Goal: Task Accomplishment & Management: Complete application form

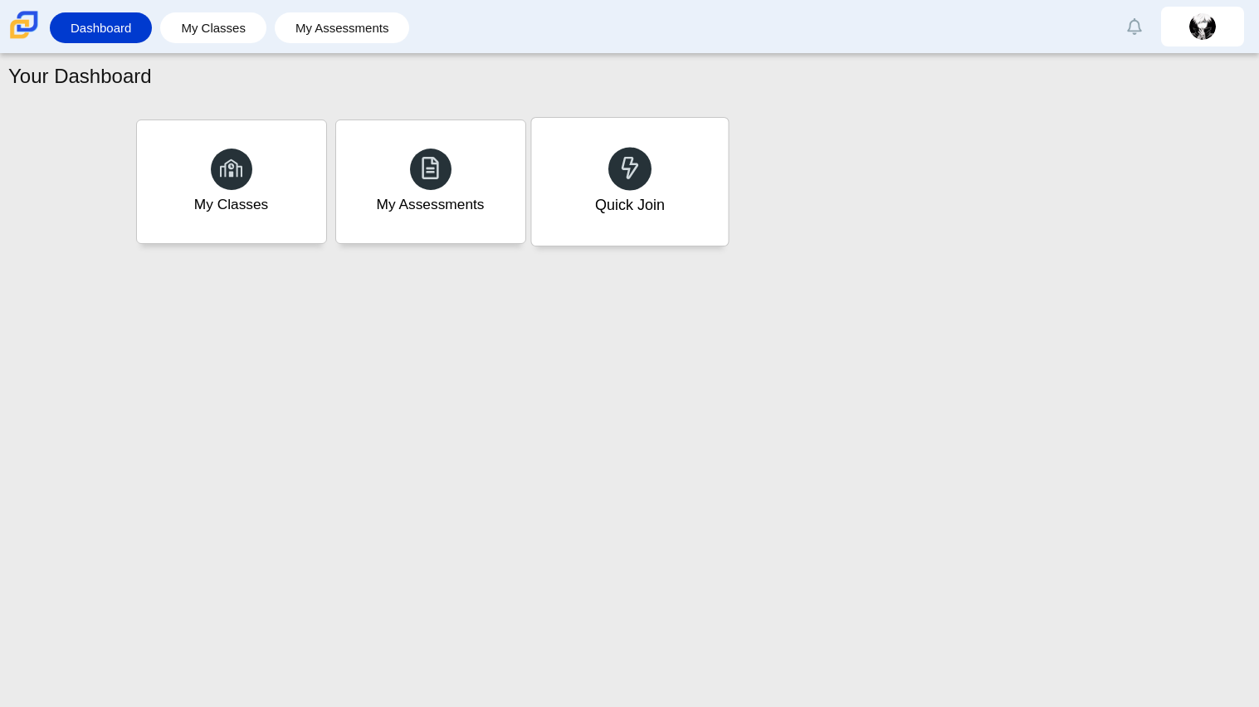
click at [627, 124] on div "Quick Join" at bounding box center [629, 182] width 197 height 128
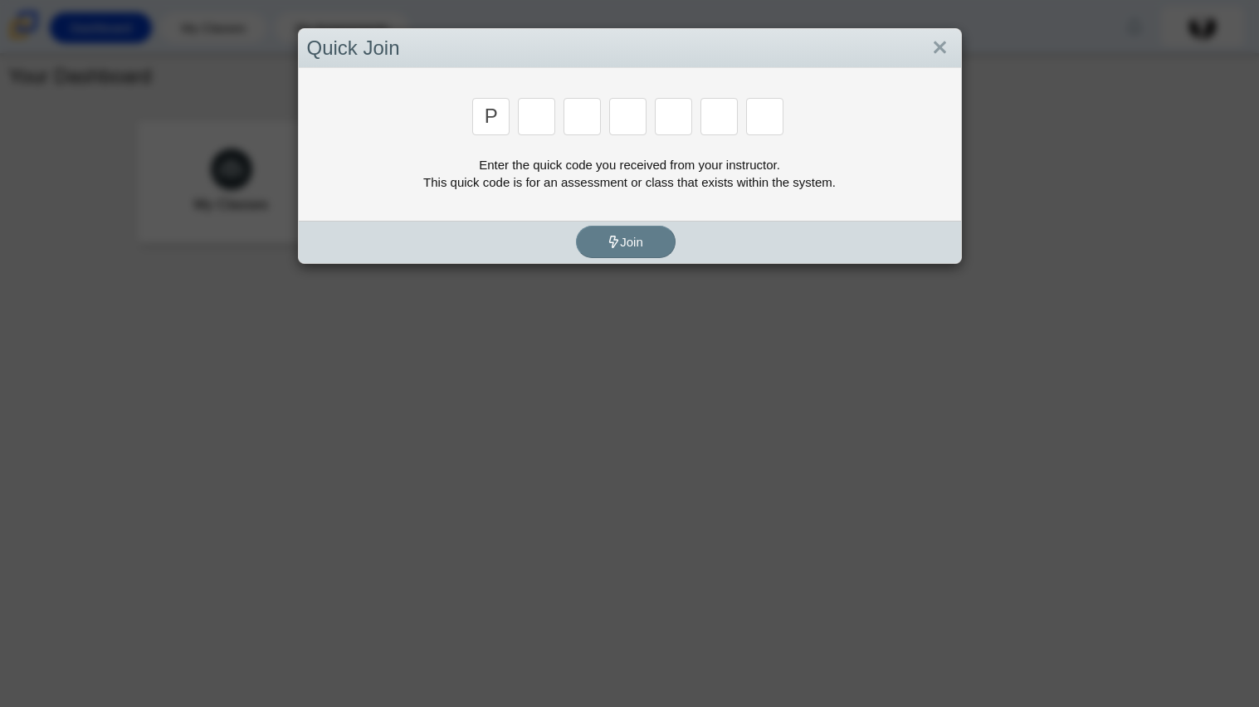
type input "P"
type input "2"
type input "p"
type input "b"
type input "t"
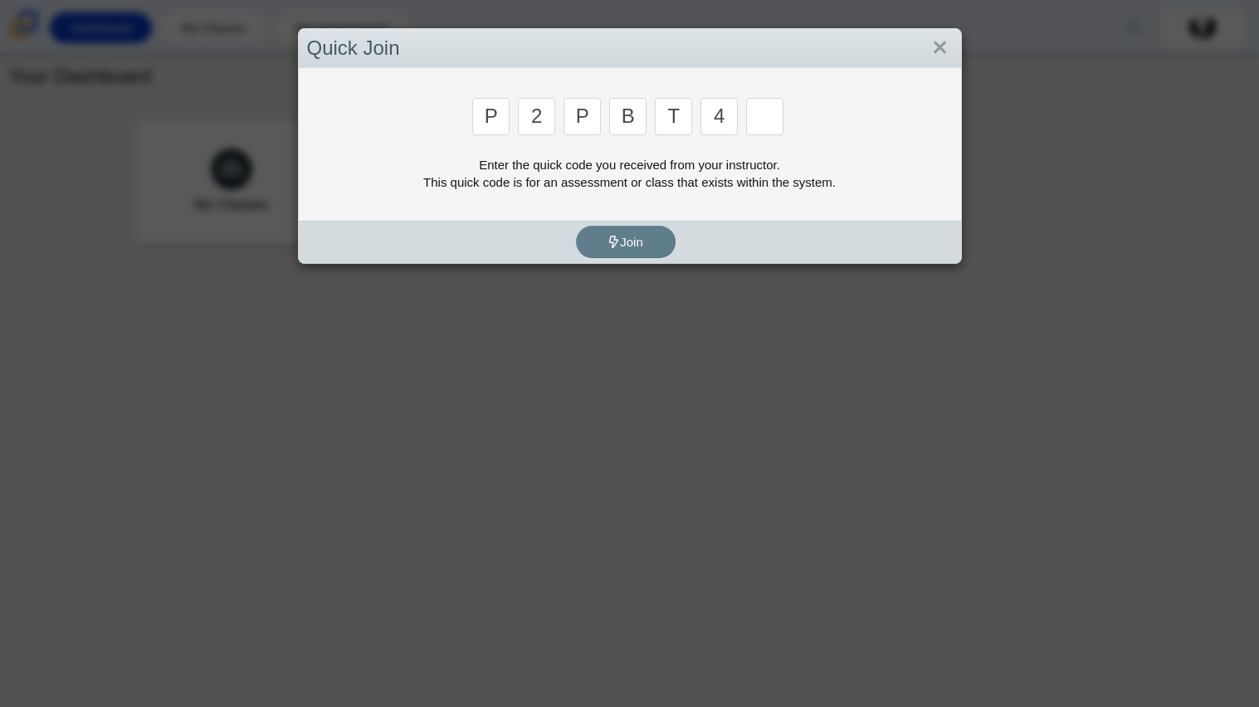
type input "4"
type input "9"
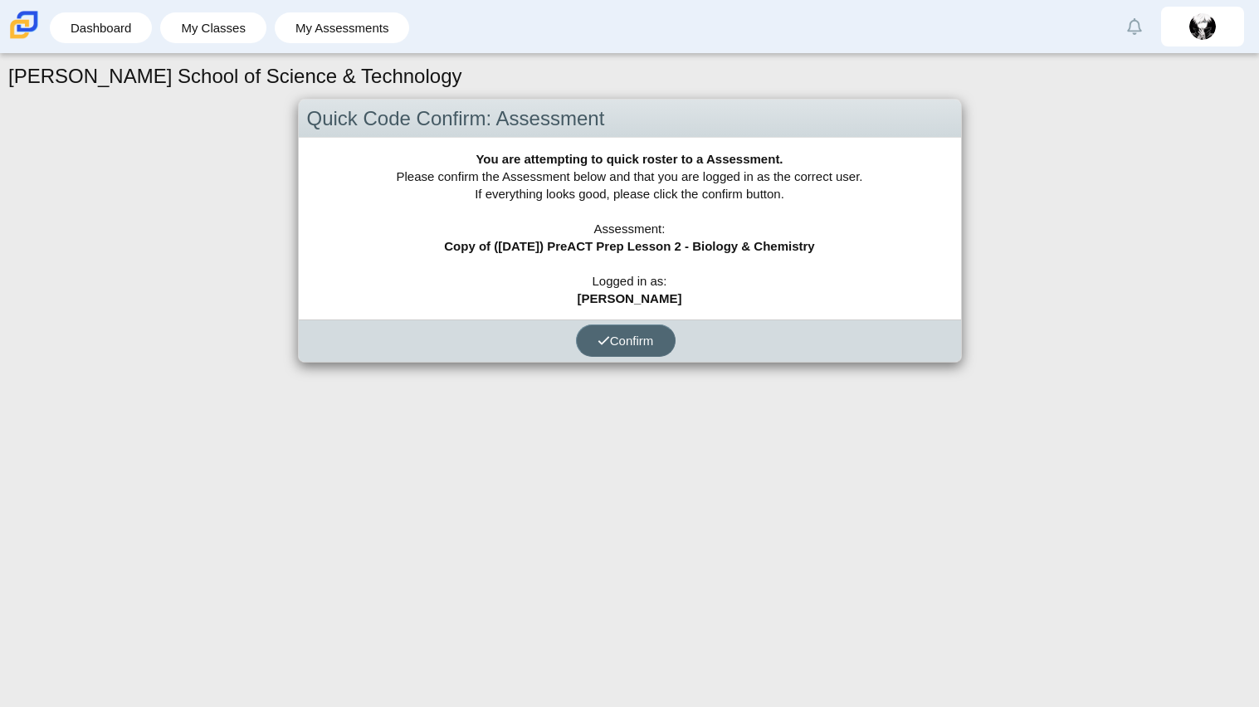
click at [612, 340] on span "Confirm" at bounding box center [626, 341] width 56 height 14
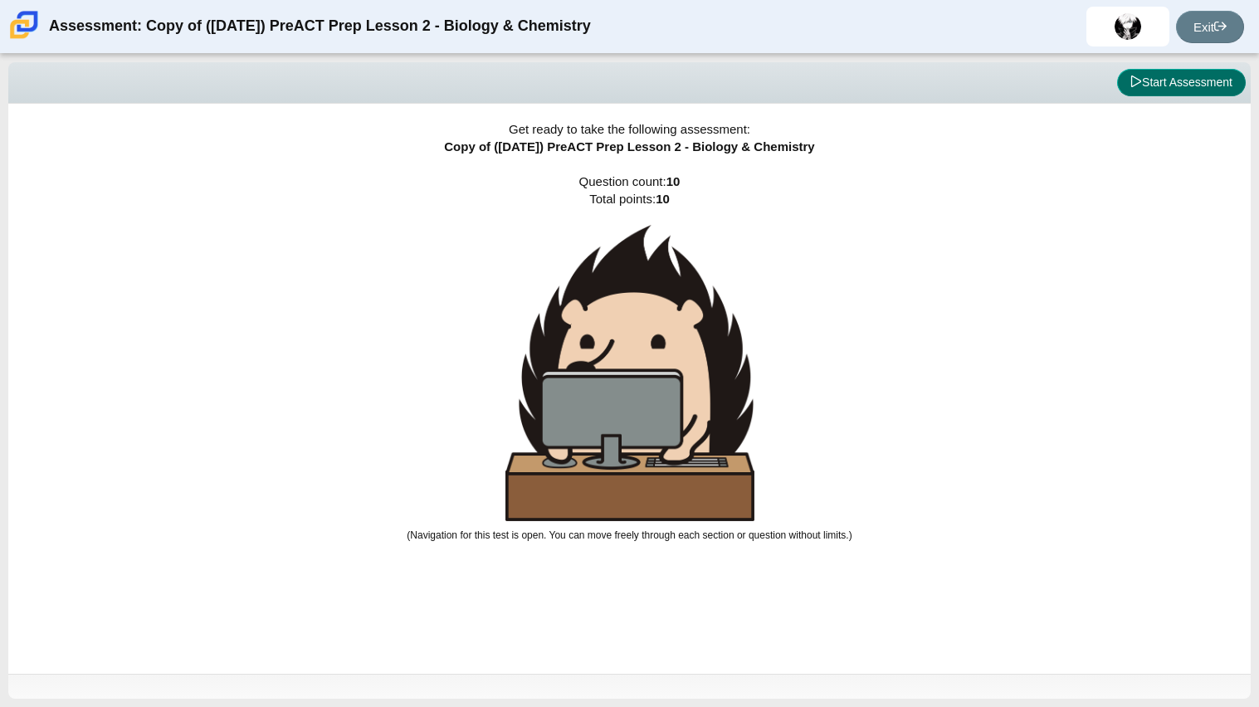
click at [1146, 75] on button "Start Assessment" at bounding box center [1181, 83] width 129 height 28
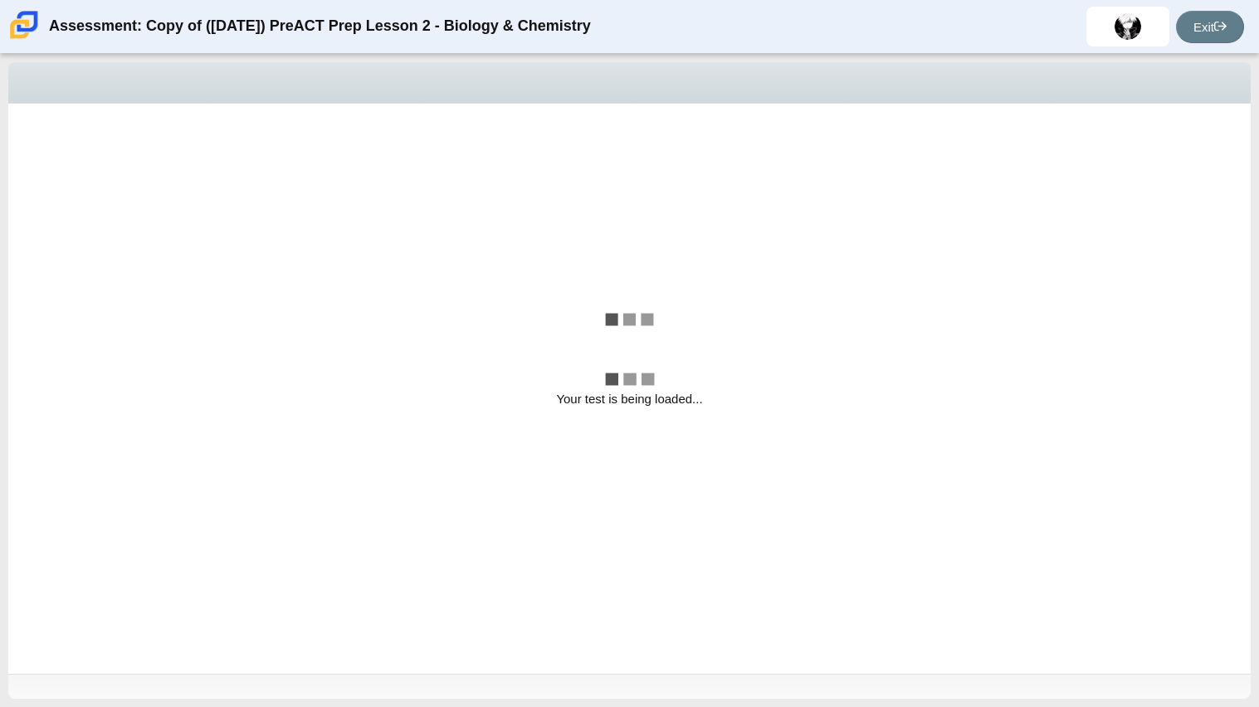
select select "88c27e0d-eae0-4ba9-ac20-9160ce6547ef"
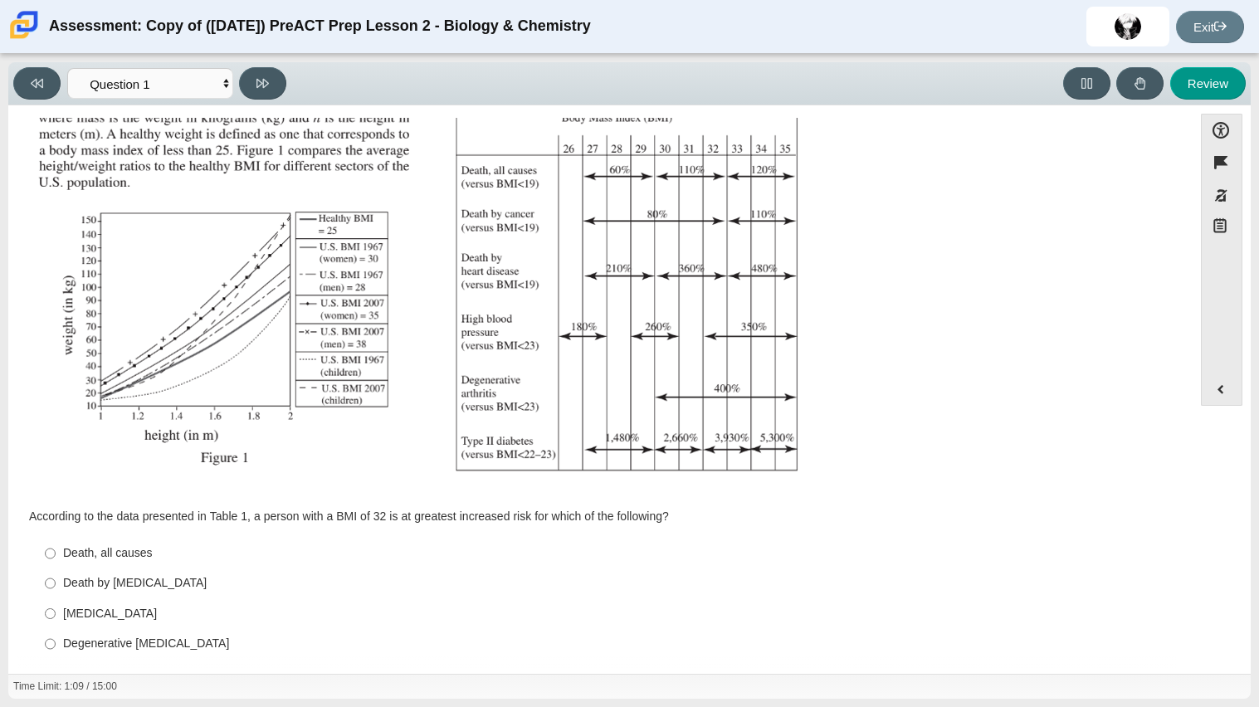
scroll to position [212, 0]
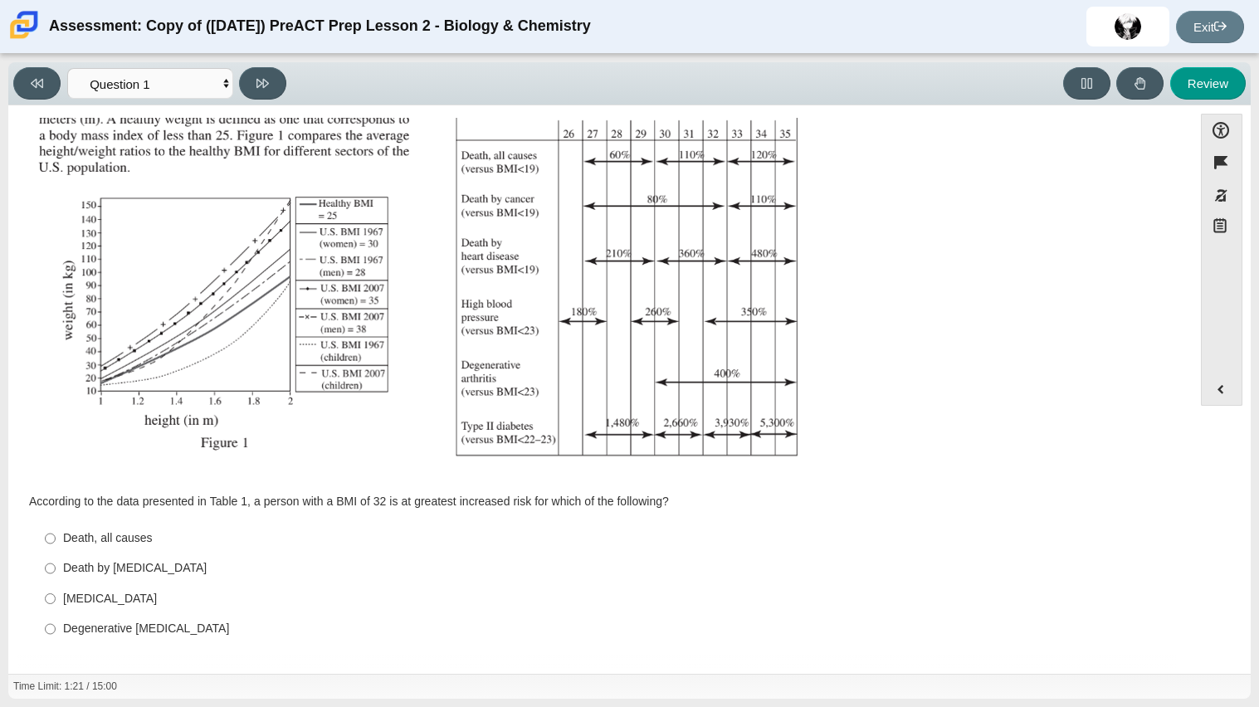
click at [133, 627] on div "Degenerative [MEDICAL_DATA]" at bounding box center [613, 629] width 1100 height 17
click at [56, 627] on input "Degenerative [MEDICAL_DATA] Degenerative [MEDICAL_DATA]" at bounding box center [50, 629] width 11 height 30
radio input "true"
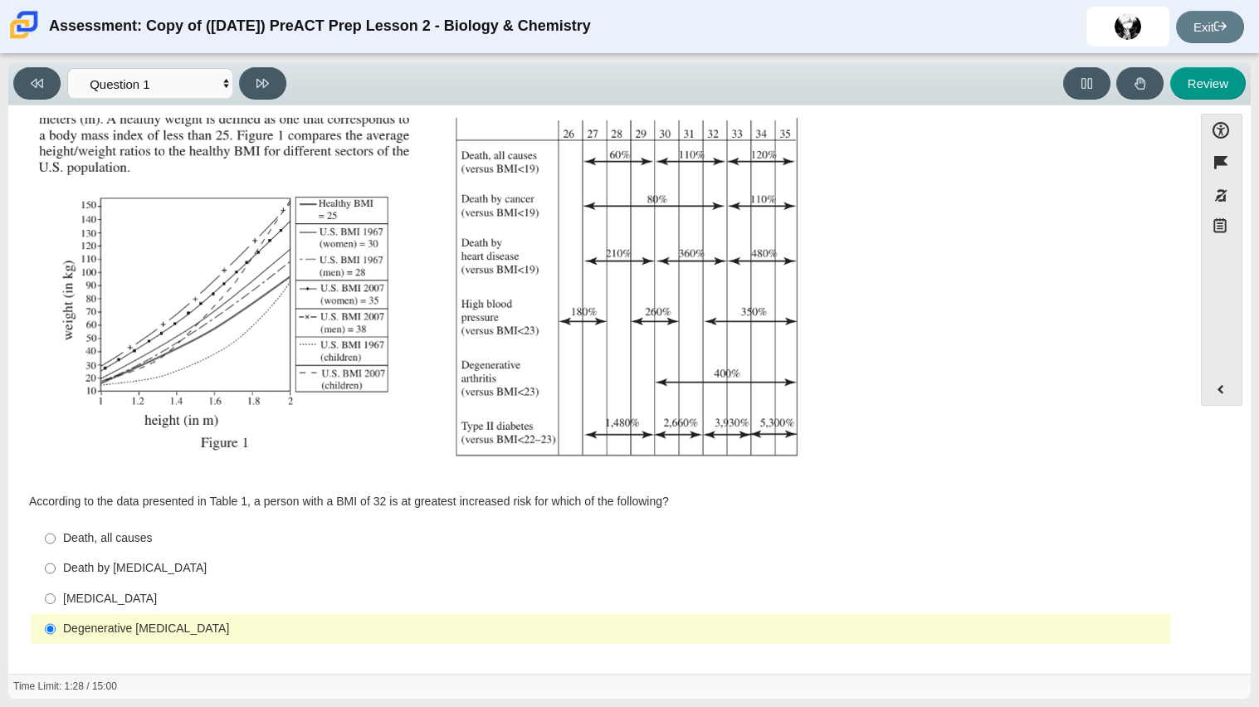
click at [117, 606] on div "[MEDICAL_DATA]" at bounding box center [613, 599] width 1100 height 17
click at [56, 606] on input "Type II [MEDICAL_DATA] II [MEDICAL_DATA]" at bounding box center [50, 598] width 11 height 30
radio input "true"
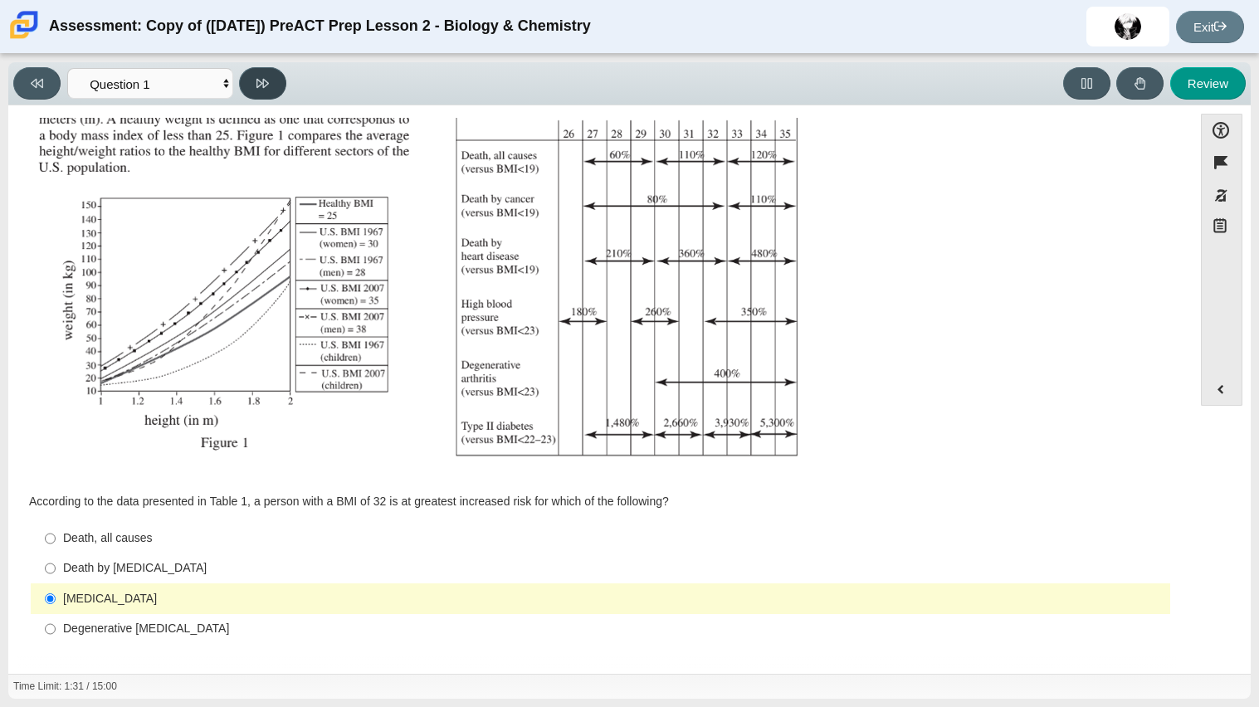
click at [260, 87] on icon at bounding box center [262, 83] width 12 height 12
select select "f31ee183-ab53-48c9-9374-3a18949ab500"
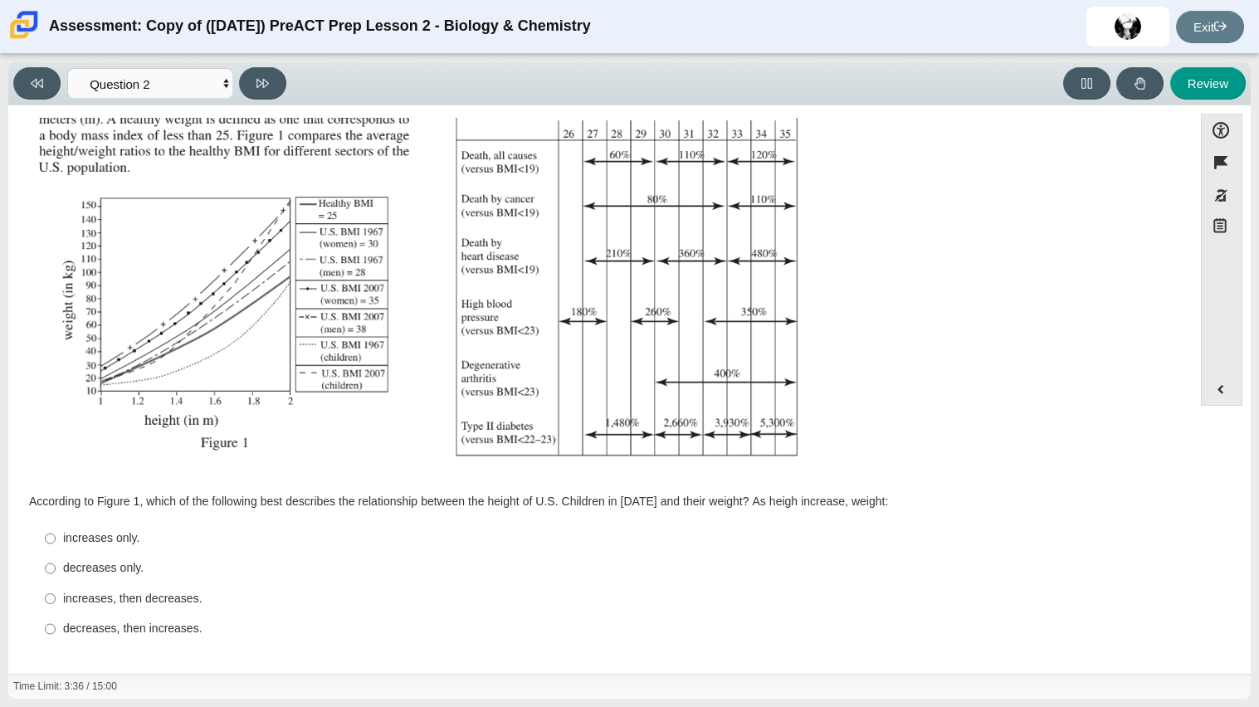
scroll to position [212, 0]
click at [99, 543] on div "increases only." at bounding box center [613, 539] width 1100 height 17
click at [56, 543] on input "increases only. increases only." at bounding box center [50, 540] width 11 height 30
radio input "true"
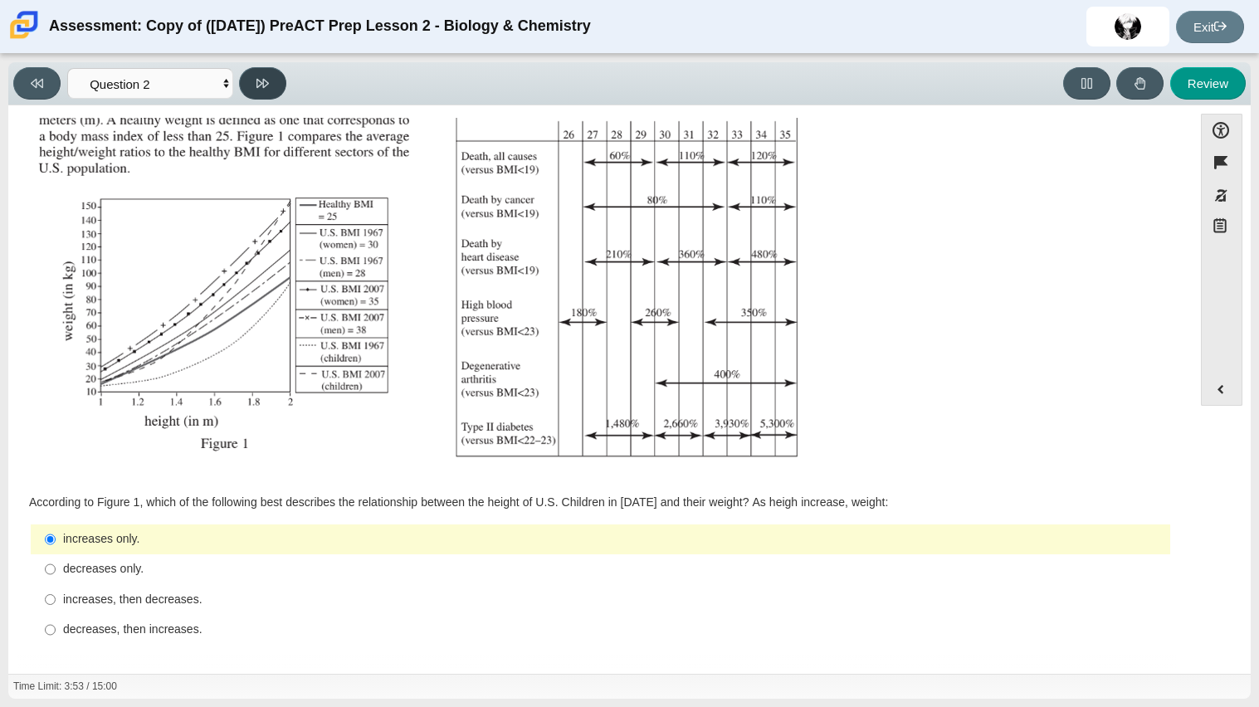
click at [266, 90] on button at bounding box center [262, 83] width 47 height 32
select select "45e82964-709e-4180-9336-970e18221224"
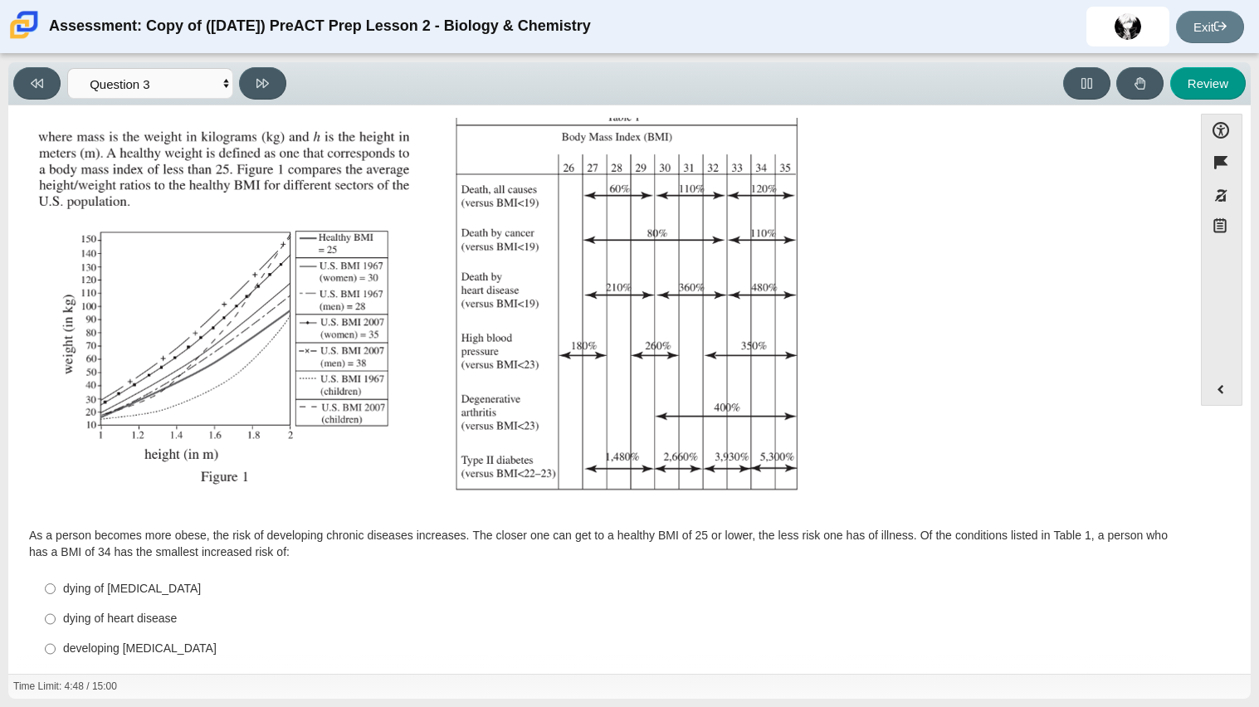
scroll to position [229, 0]
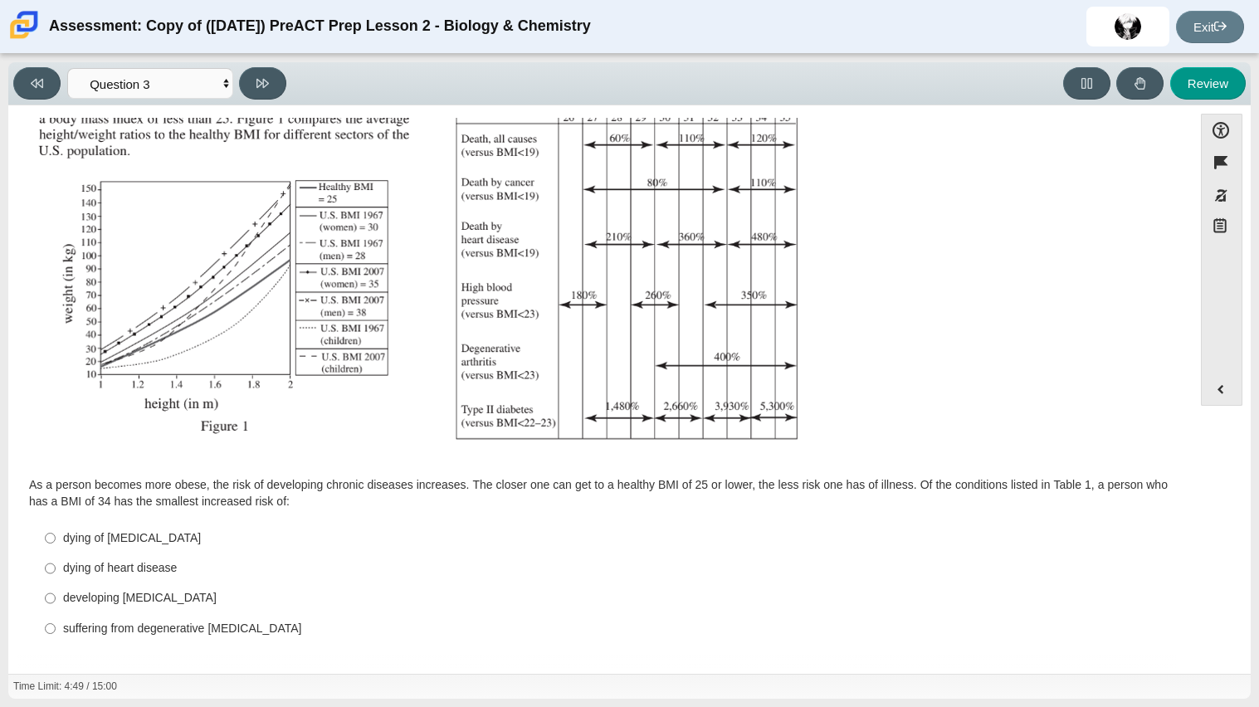
click at [81, 548] on label "dying of [MEDICAL_DATA] dying of [MEDICAL_DATA]" at bounding box center [601, 538] width 1137 height 30
click at [56, 548] on input "dying of [MEDICAL_DATA] dying of [MEDICAL_DATA]" at bounding box center [50, 538] width 11 height 30
radio input "true"
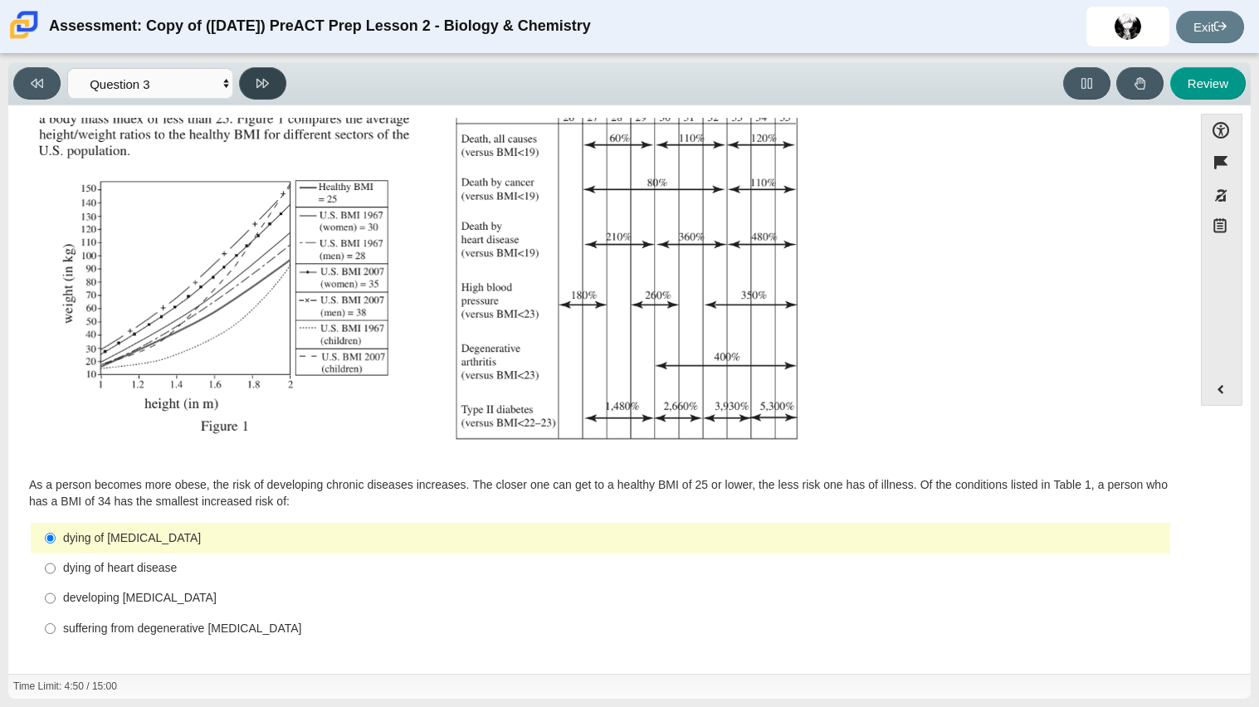
click at [246, 71] on button at bounding box center [262, 83] width 47 height 32
select select "71dcacfe-cf8b-4cdc-be22-b82c8aec5da2"
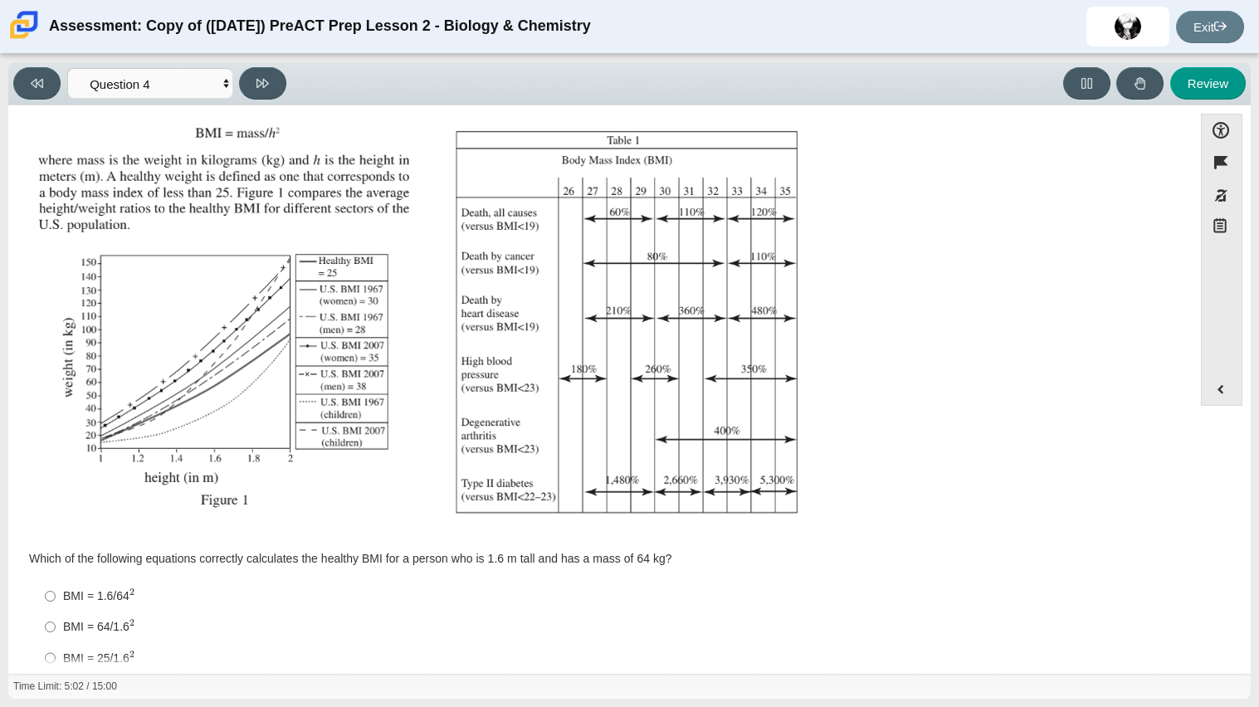
scroll to position [214, 0]
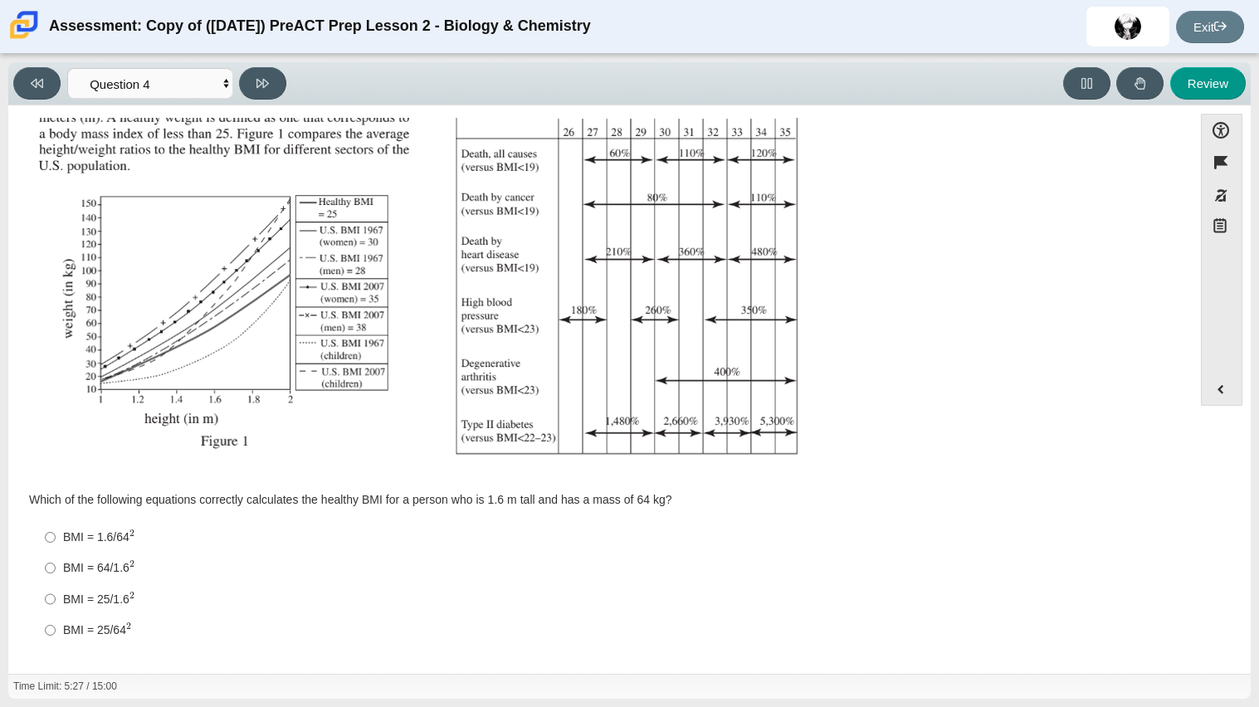
click at [82, 544] on div "BMI = 1.6/64 2" at bounding box center [613, 537] width 1100 height 17
click at [56, 544] on input "BMI = 1.6/64 2 BMI = 1.6/642" at bounding box center [50, 537] width 11 height 31
radio input "true"
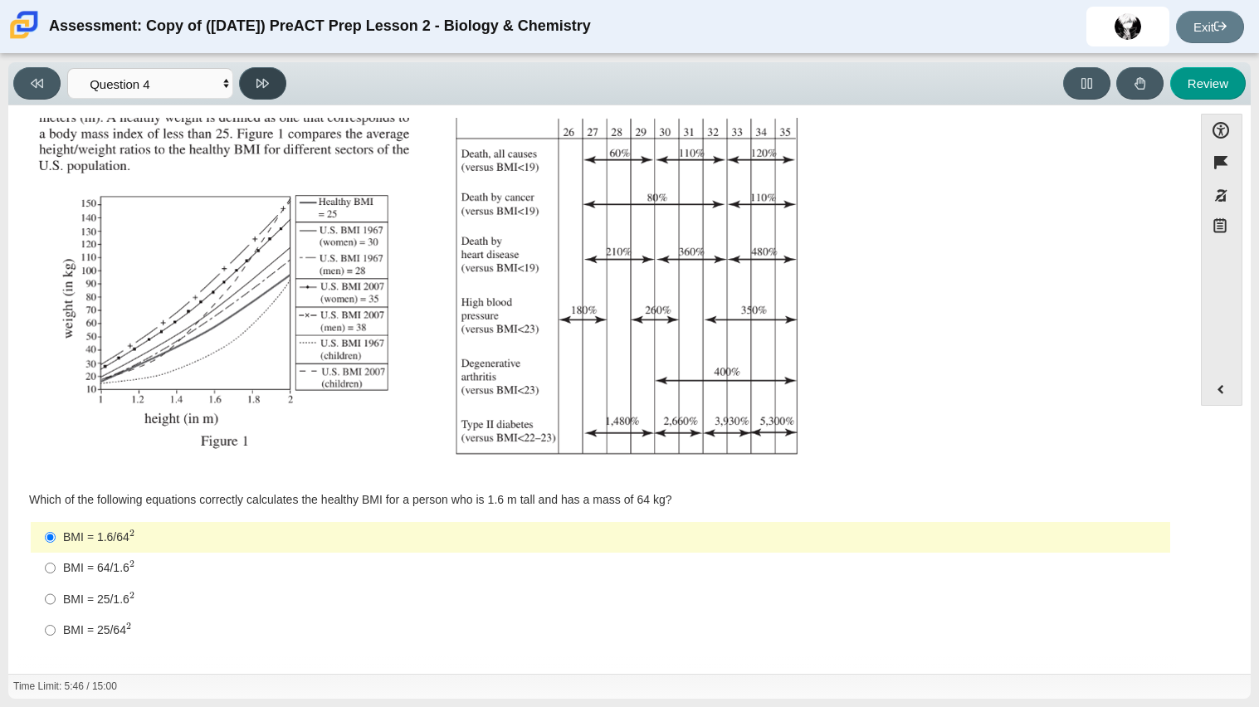
click at [258, 80] on icon at bounding box center [262, 83] width 12 height 12
select select "c6558c8b-086a-4b4c-b582-9428309971ba"
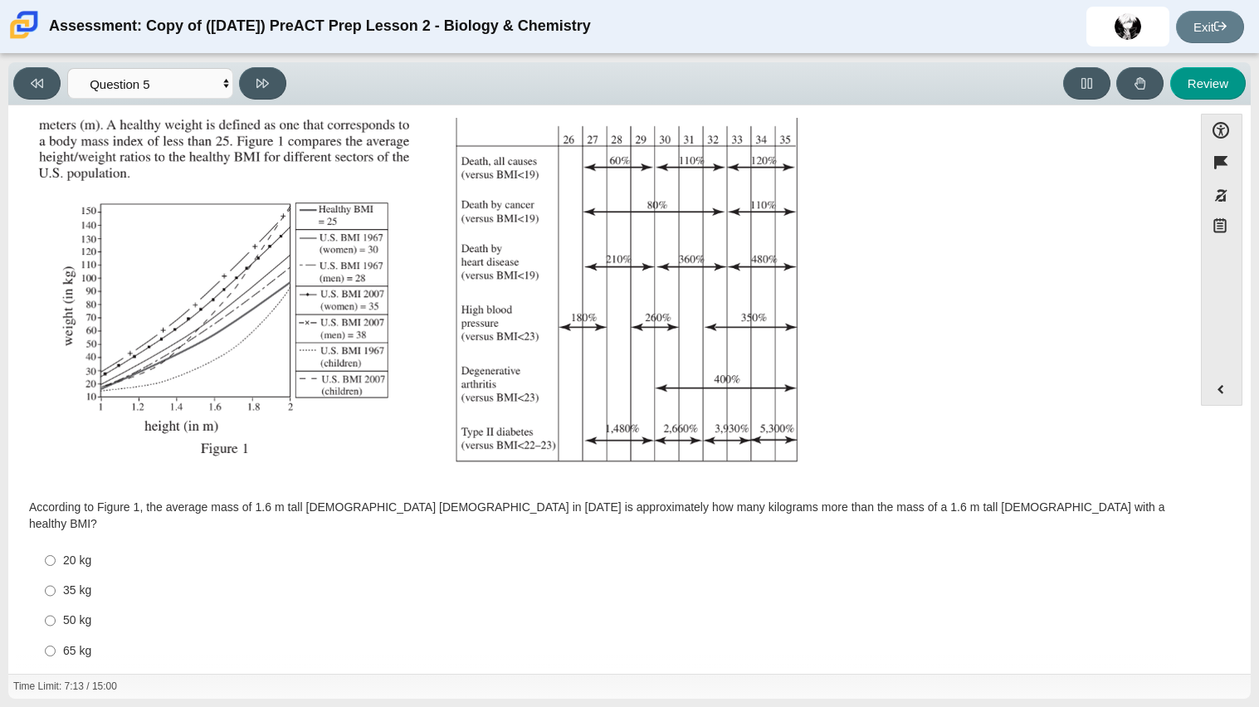
scroll to position [212, 0]
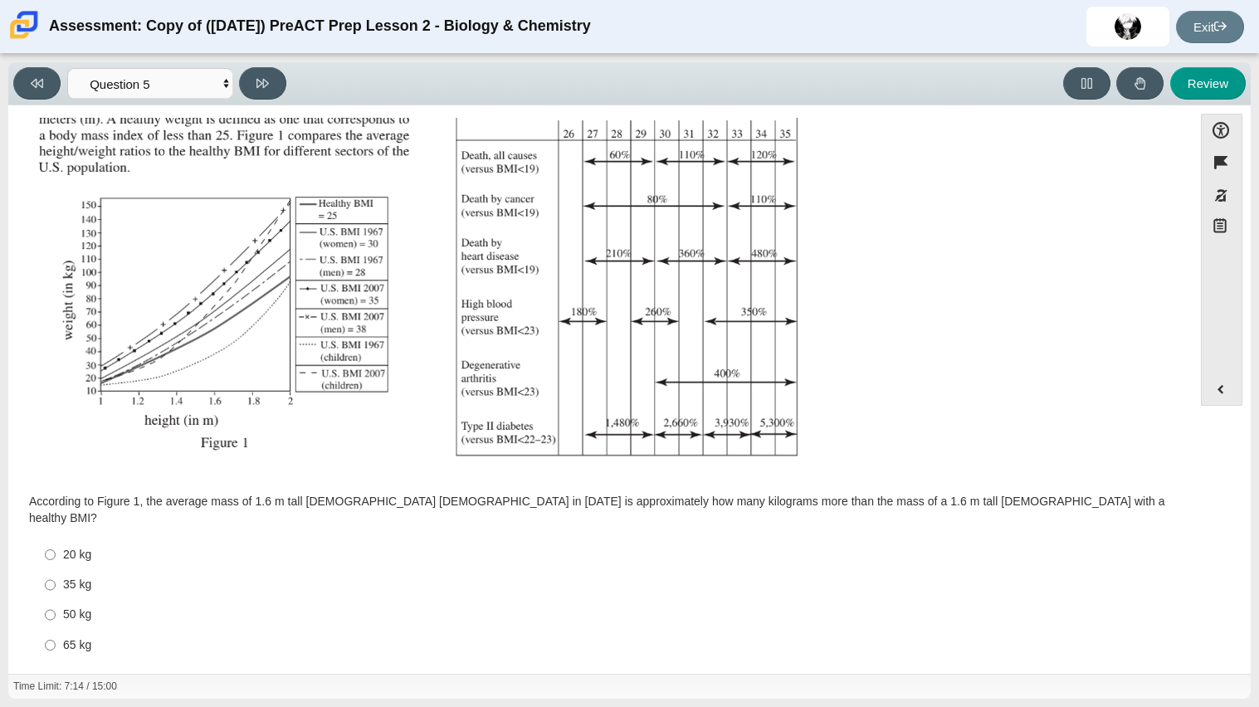
click at [59, 600] on label "50 kg 50 kg" at bounding box center [601, 615] width 1137 height 30
click at [56, 600] on input "50 kg 50 kg" at bounding box center [50, 615] width 11 height 30
radio input "true"
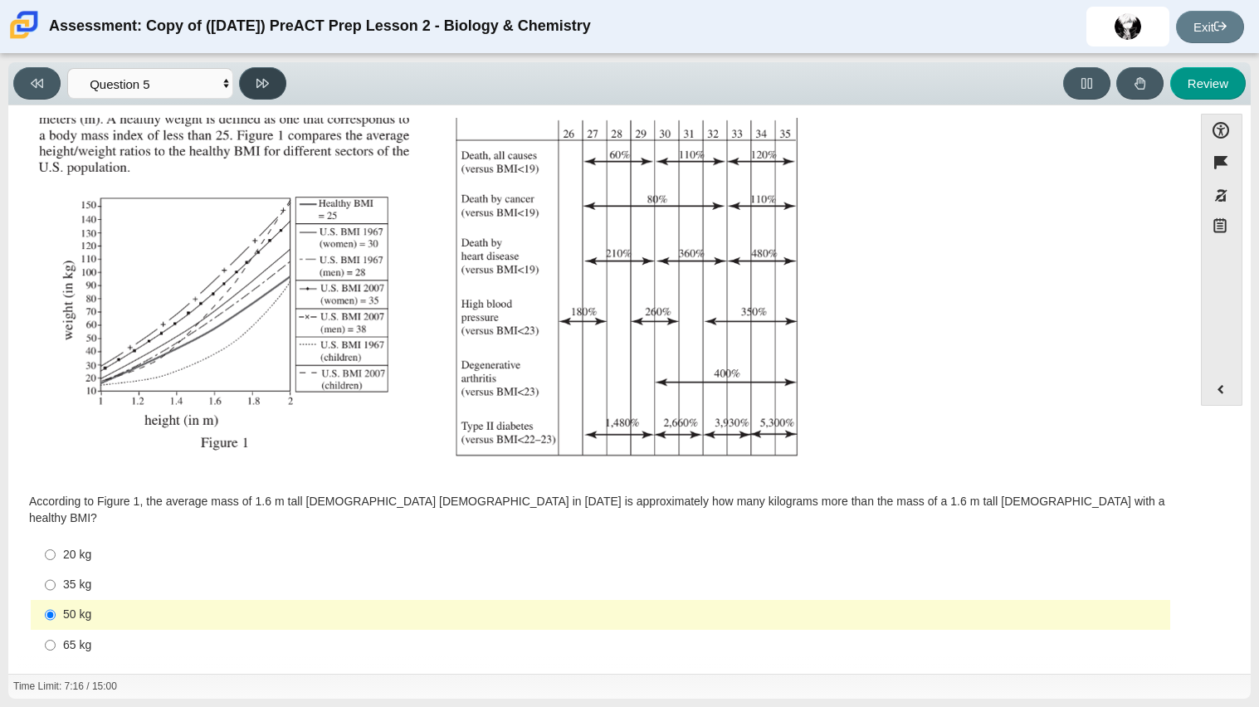
click at [267, 85] on icon at bounding box center [262, 83] width 12 height 12
select select "74d98ab6-2529-481e-9250-4e9263ec31cd"
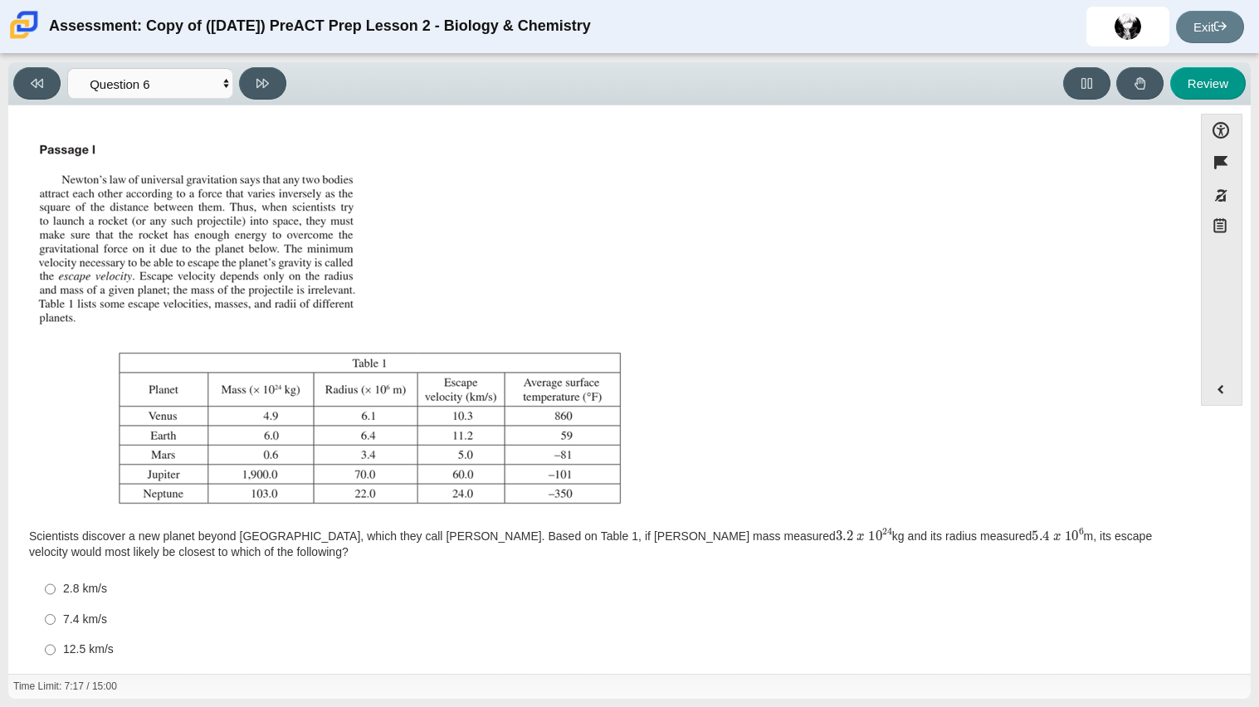
scroll to position [51, 0]
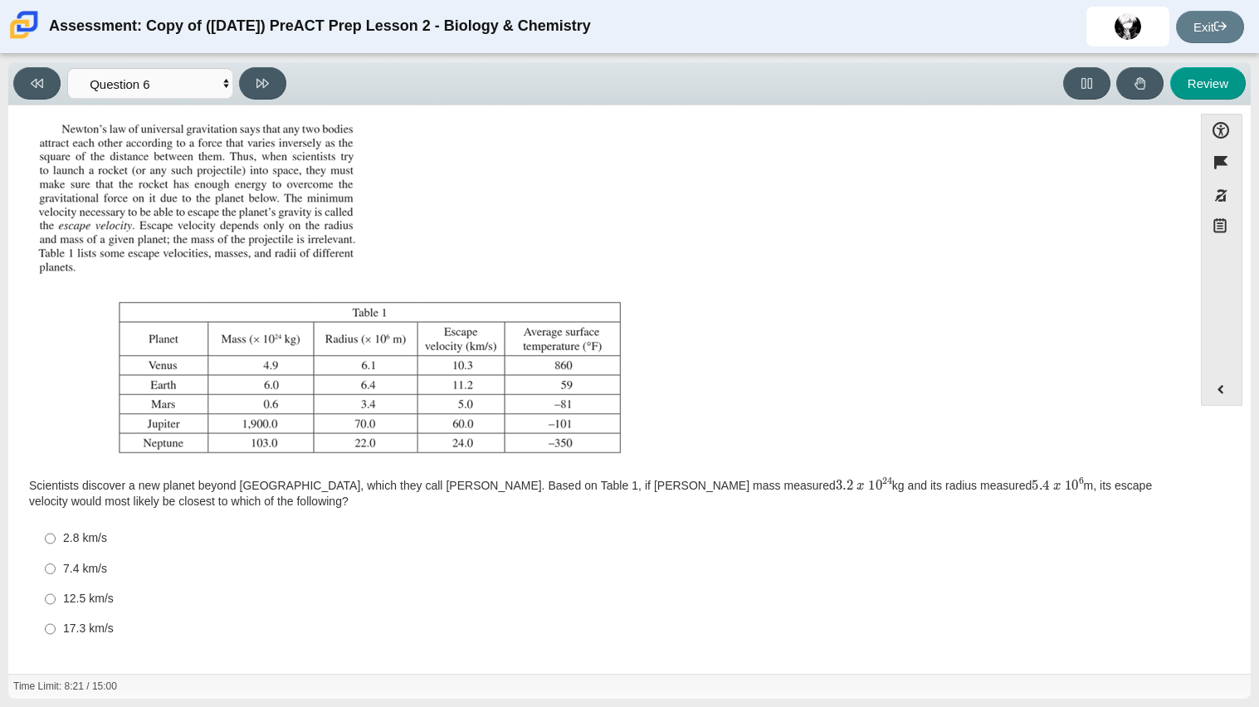
click at [82, 568] on div "7.4 km/s" at bounding box center [613, 569] width 1100 height 17
click at [56, 568] on input "7.4 km/s 7.4 km/s" at bounding box center [50, 569] width 11 height 30
radio input "true"
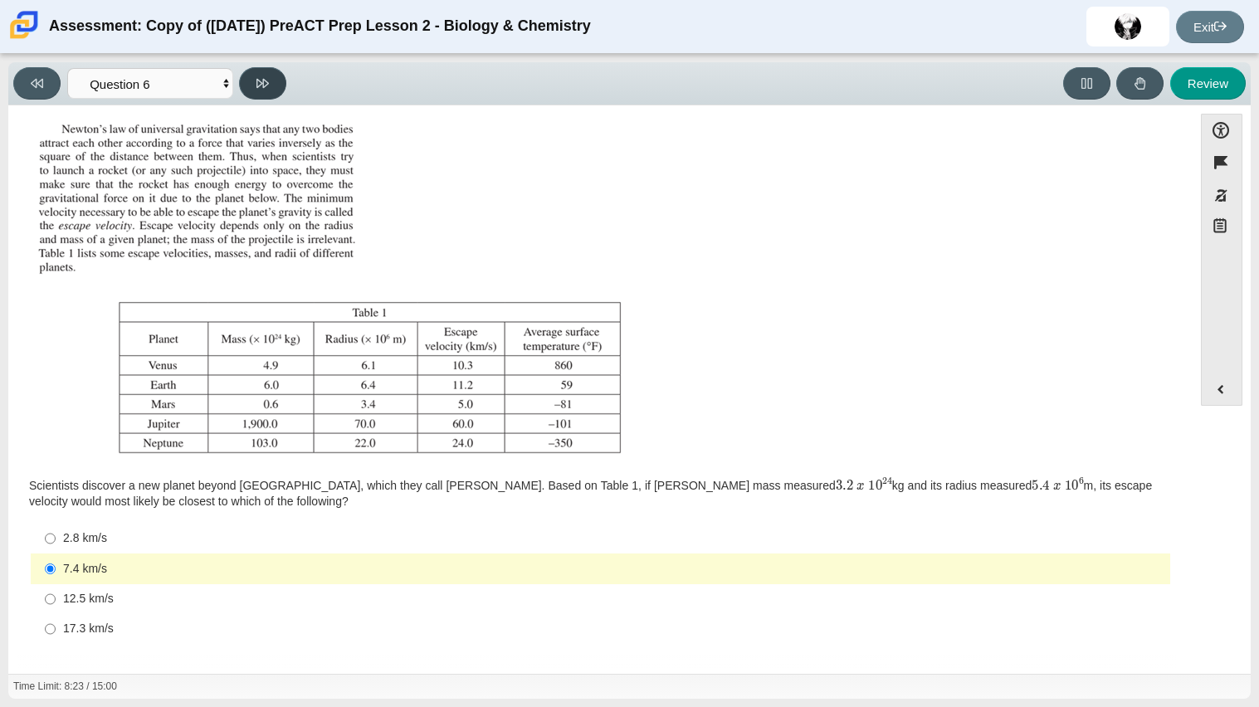
click at [245, 93] on button at bounding box center [262, 83] width 47 height 32
select select "31694628-7769-4744-9964-d3ed6115c03c"
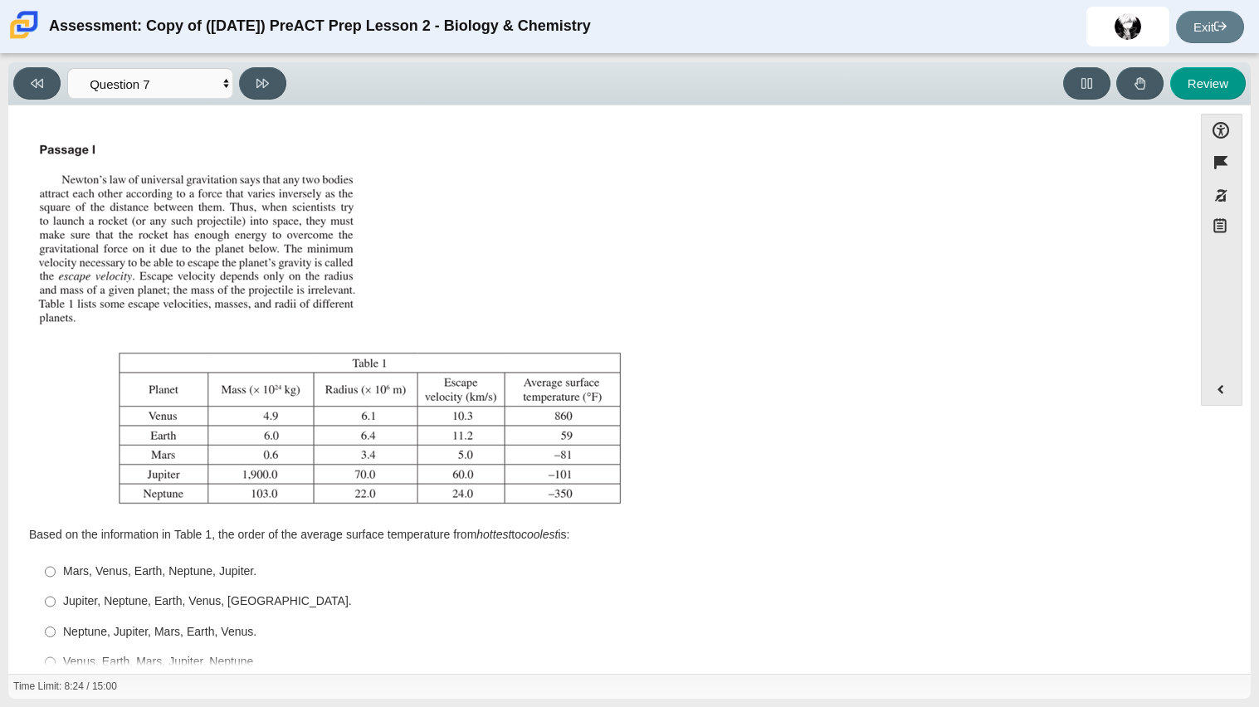
scroll to position [34, 0]
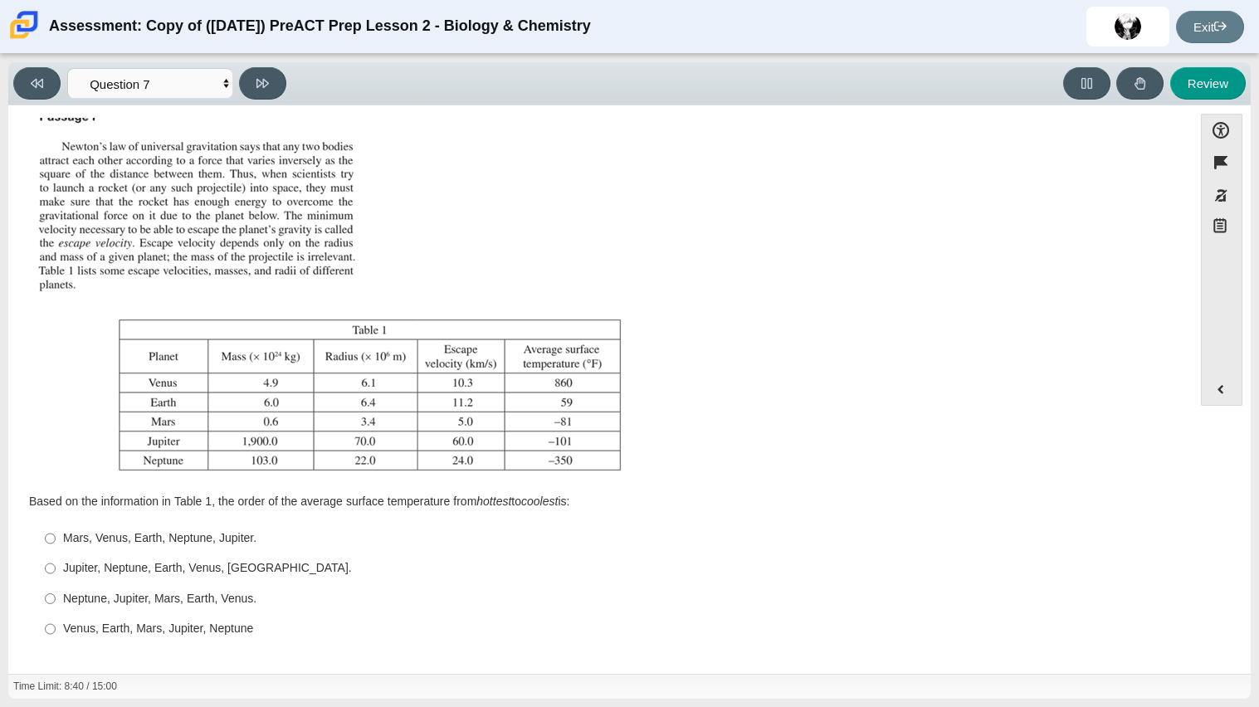
click at [183, 631] on div "Venus, Earth, Mars, Jupiter, Neptune" at bounding box center [613, 629] width 1100 height 17
click at [56, 631] on input "Venus, Earth, Mars, Jupiter, Neptune Venus, Earth, Mars, Jupiter, Neptune" at bounding box center [50, 629] width 11 height 30
radio input "true"
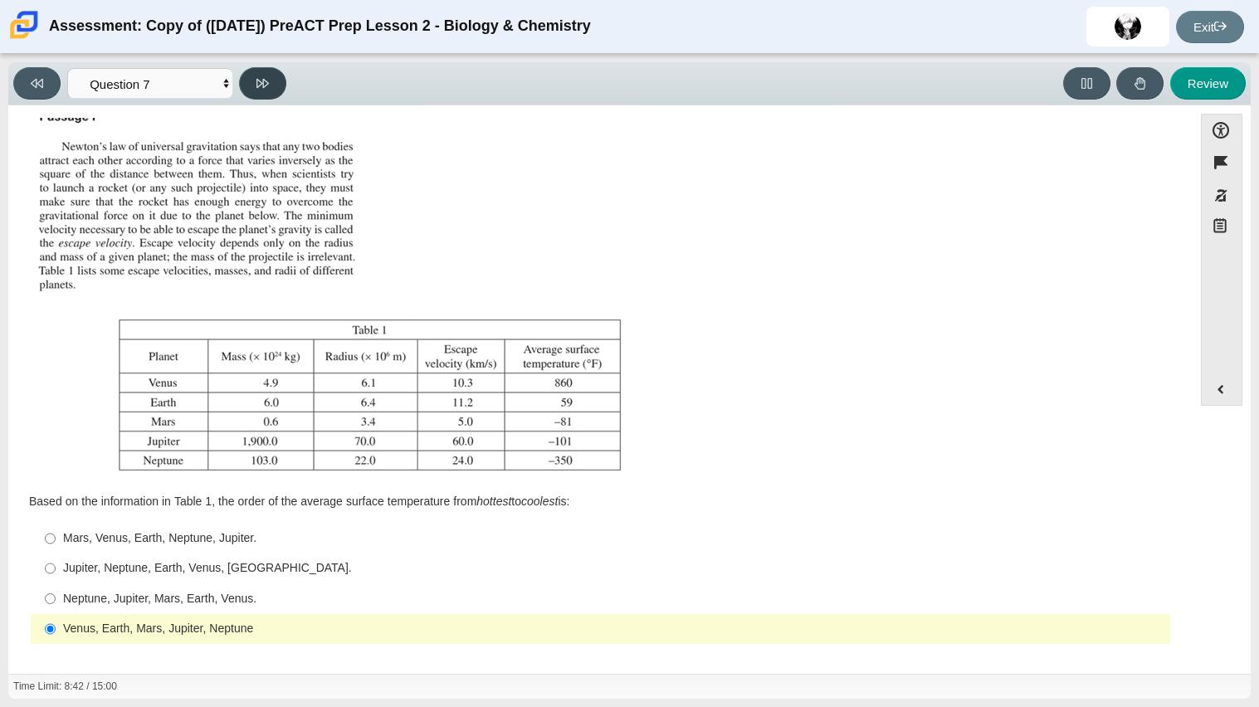
click at [262, 87] on icon at bounding box center [262, 83] width 12 height 12
select select "02960795-9514-4c41-985f-77b6951c8514"
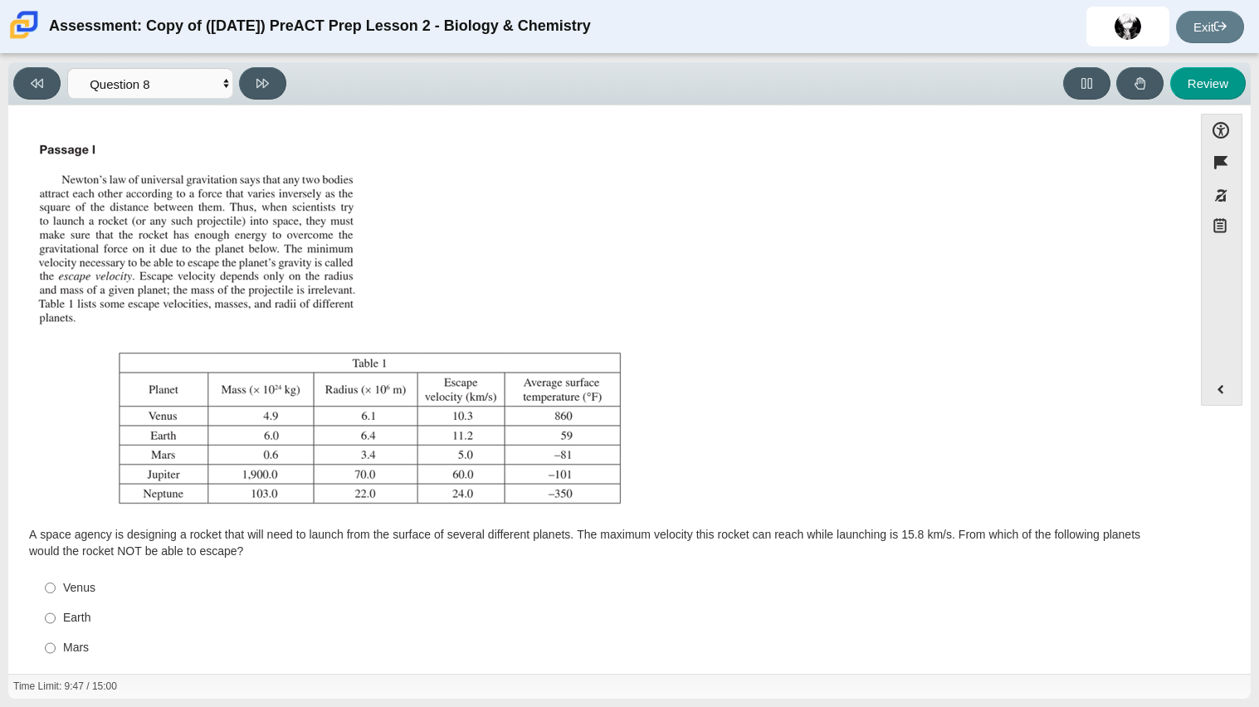
scroll to position [49, 0]
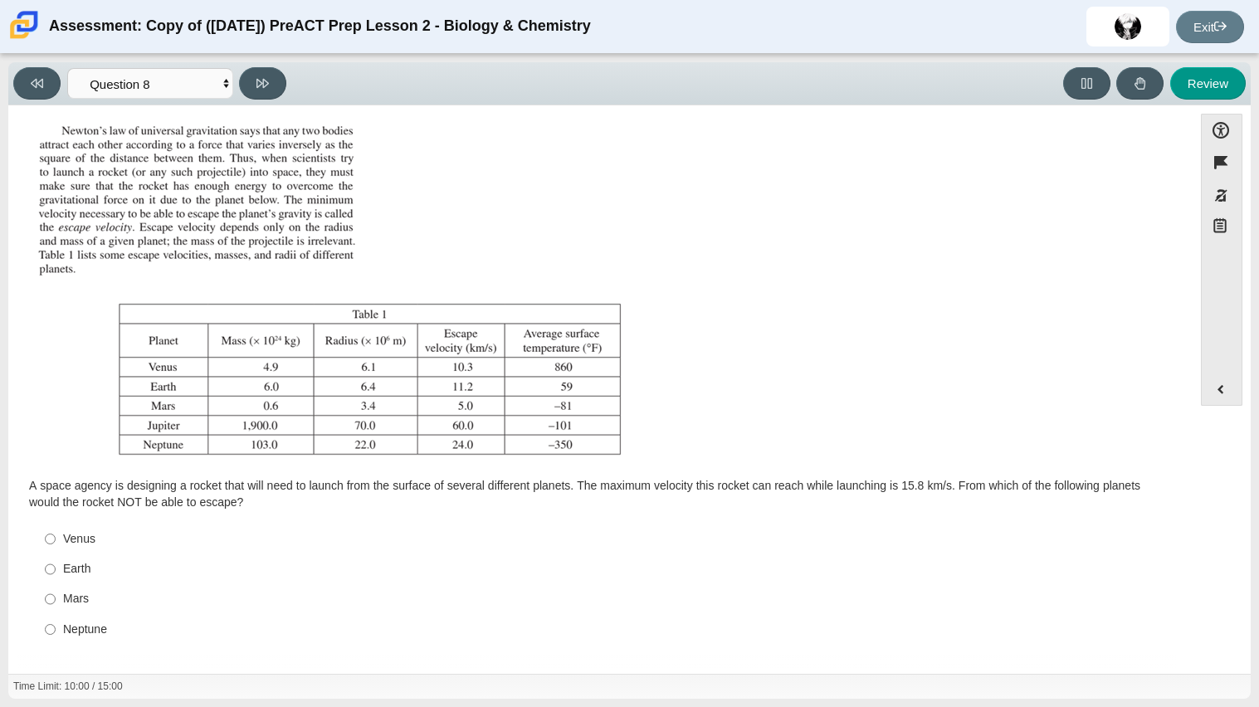
click at [76, 643] on label "Neptune Neptune" at bounding box center [601, 629] width 1137 height 30
click at [56, 643] on input "Neptune Neptune" at bounding box center [50, 629] width 11 height 30
radio input "true"
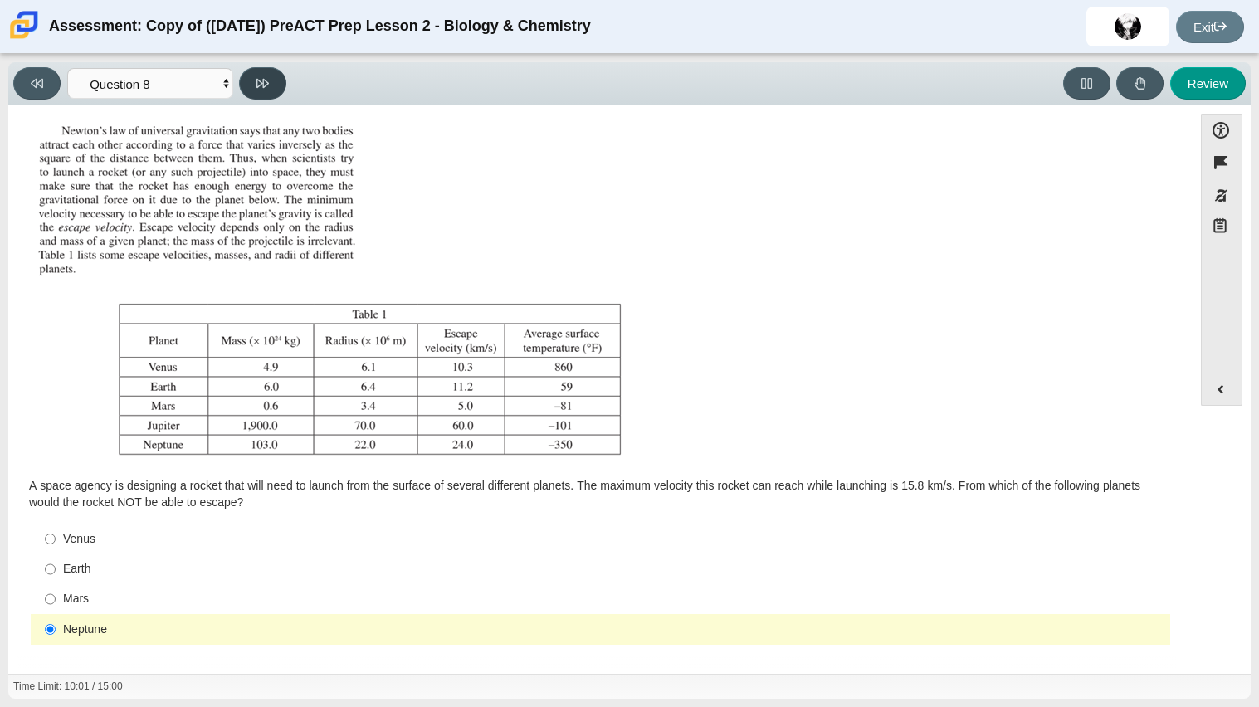
click at [258, 89] on icon at bounding box center [262, 83] width 12 height 12
select select "ef19177f-9eb9-441f-a0b9-65cd4e602bb5"
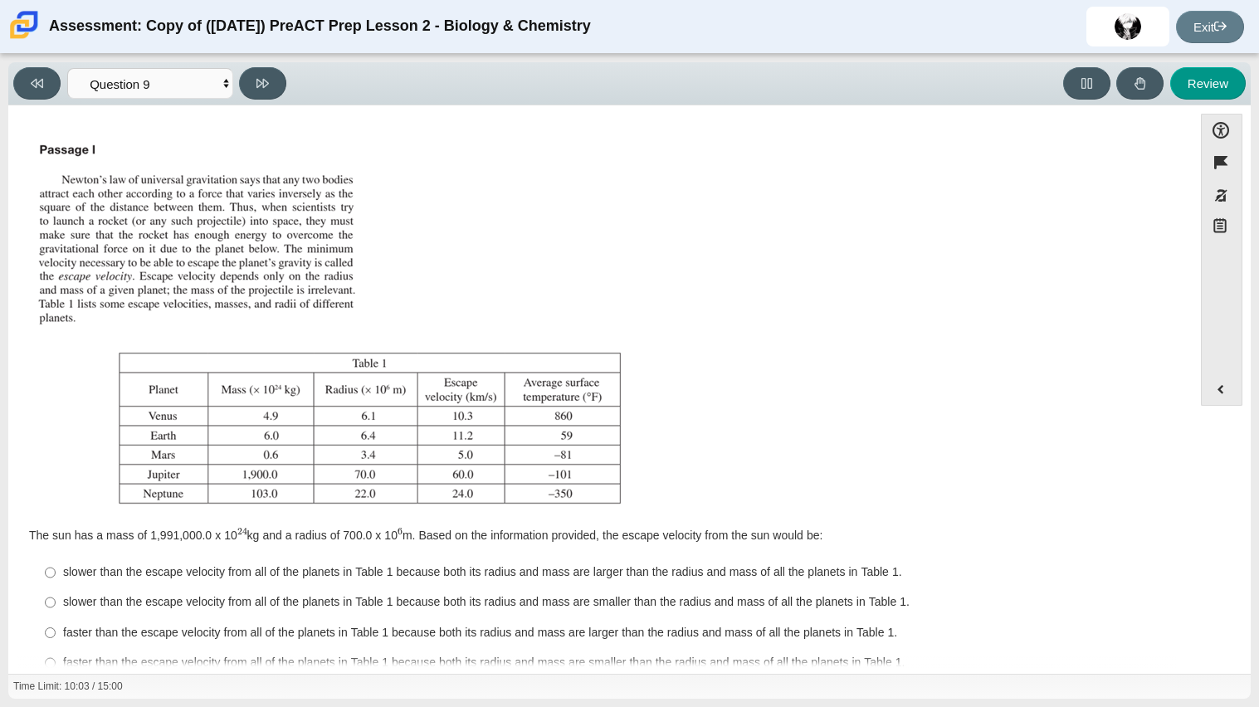
scroll to position [34, 0]
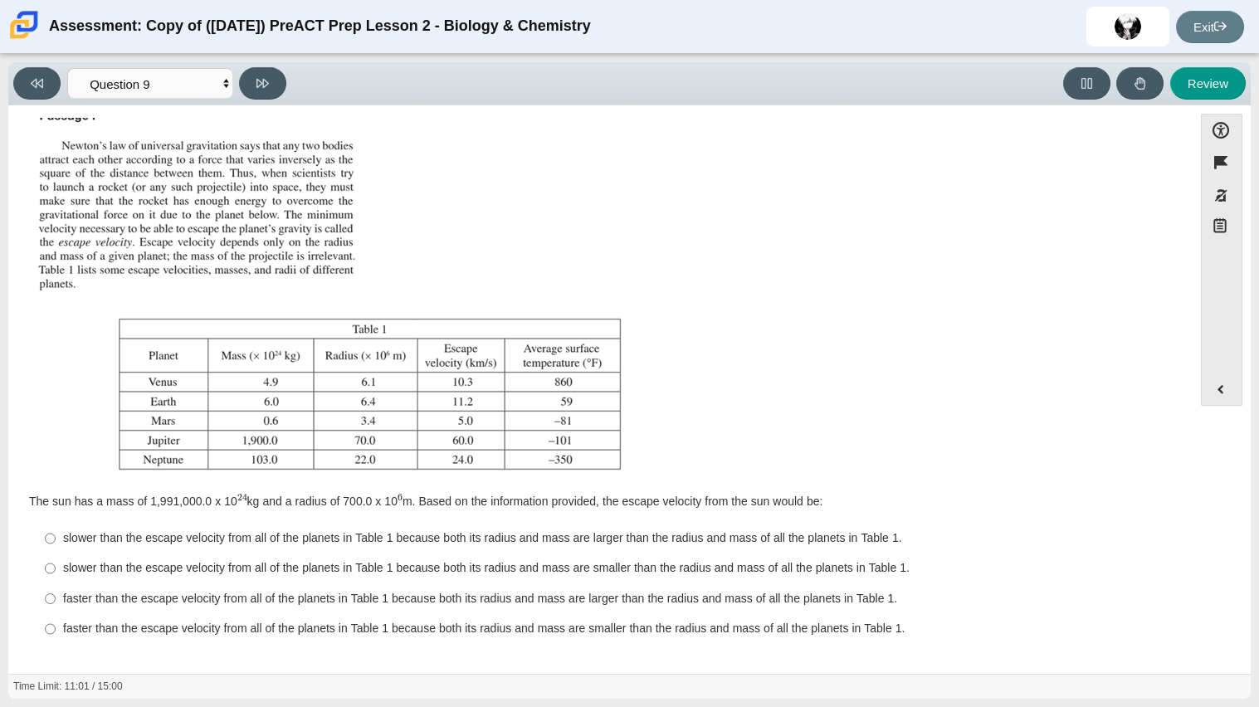
click at [237, 591] on div "faster than the escape velocity from all of the planets in Table 1 because both…" at bounding box center [613, 599] width 1100 height 17
click at [56, 590] on input "faster than the escape velocity from all of the planets in Table 1 because both…" at bounding box center [50, 598] width 11 height 30
radio input "true"
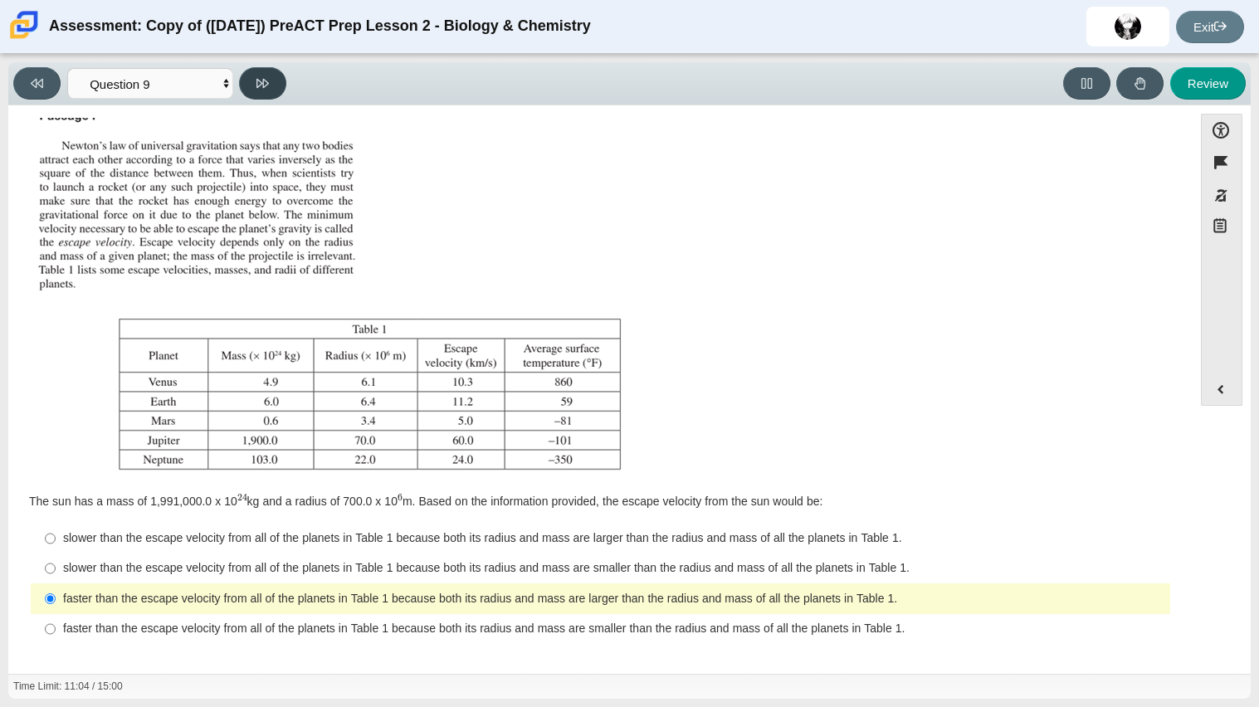
click at [266, 74] on button at bounding box center [262, 83] width 47 height 32
select select "b9bf8baa-c570-4e7d-b5c0-da6c71b27e9c"
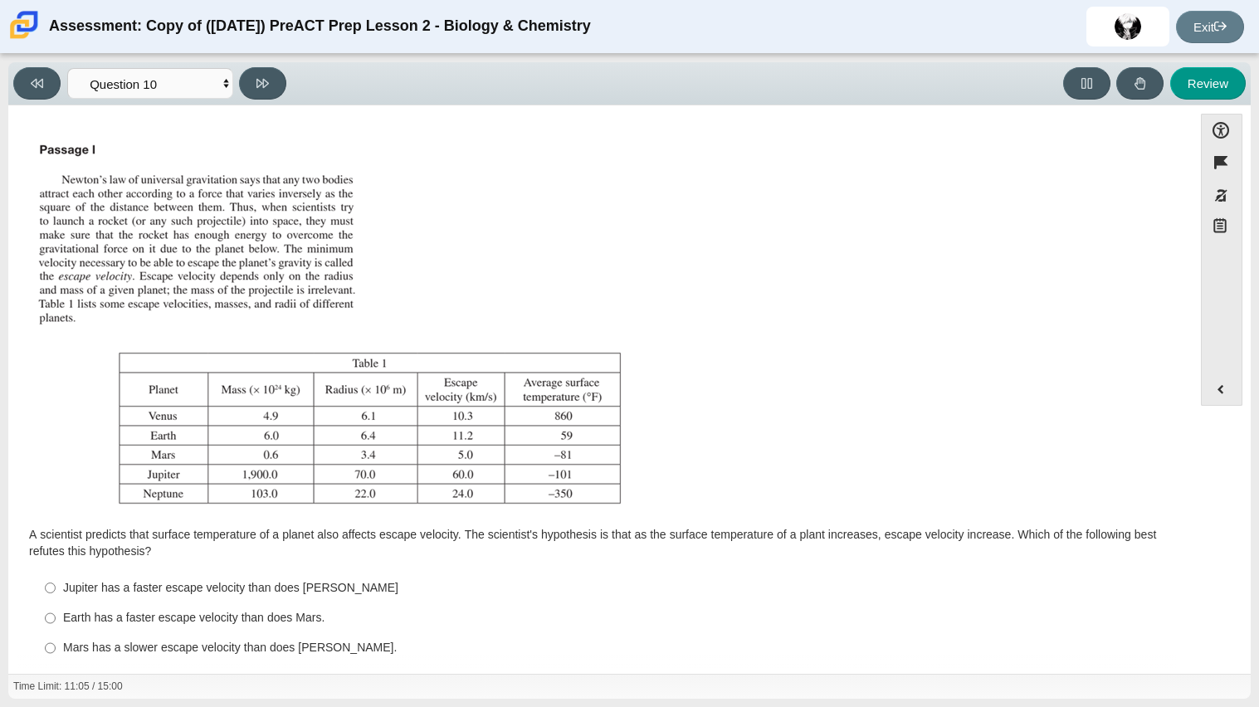
scroll to position [49, 0]
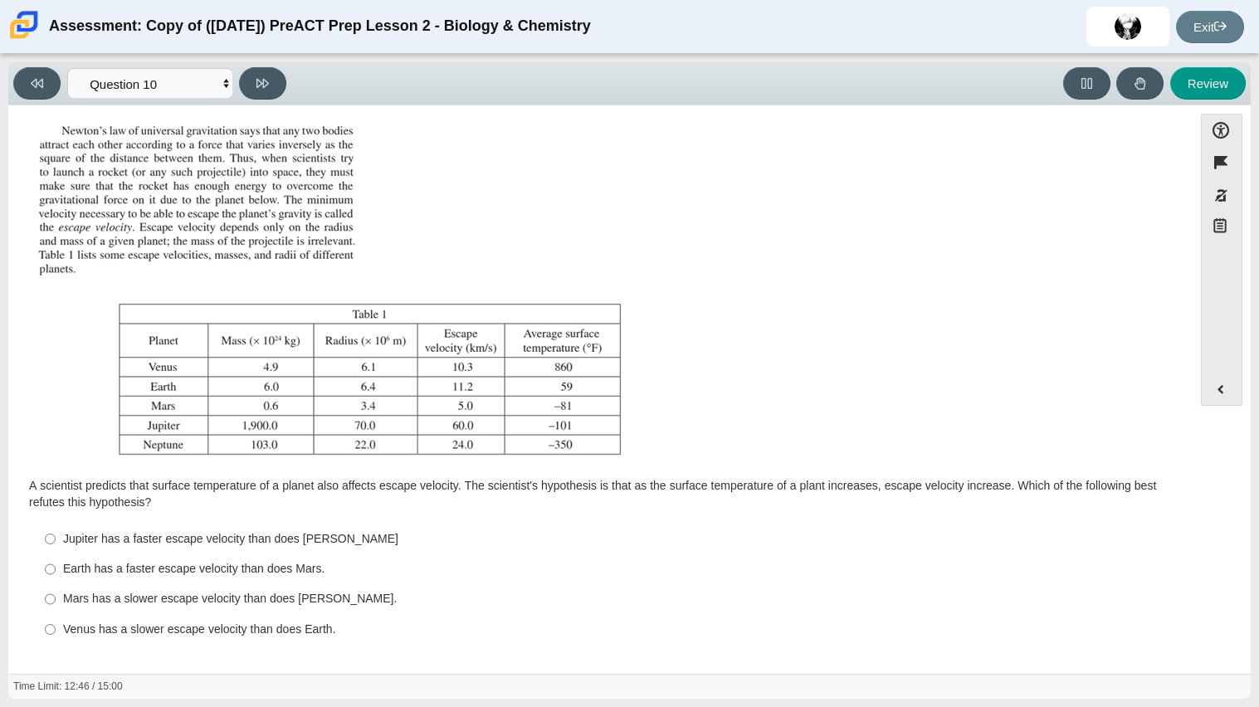
click at [256, 630] on div "Venus has a slower escape velocity than does Earth." at bounding box center [613, 630] width 1100 height 17
click at [56, 630] on input "Venus has a slower escape velocity than does Earth. [PERSON_NAME] has a slower …" at bounding box center [50, 629] width 11 height 30
radio input "true"
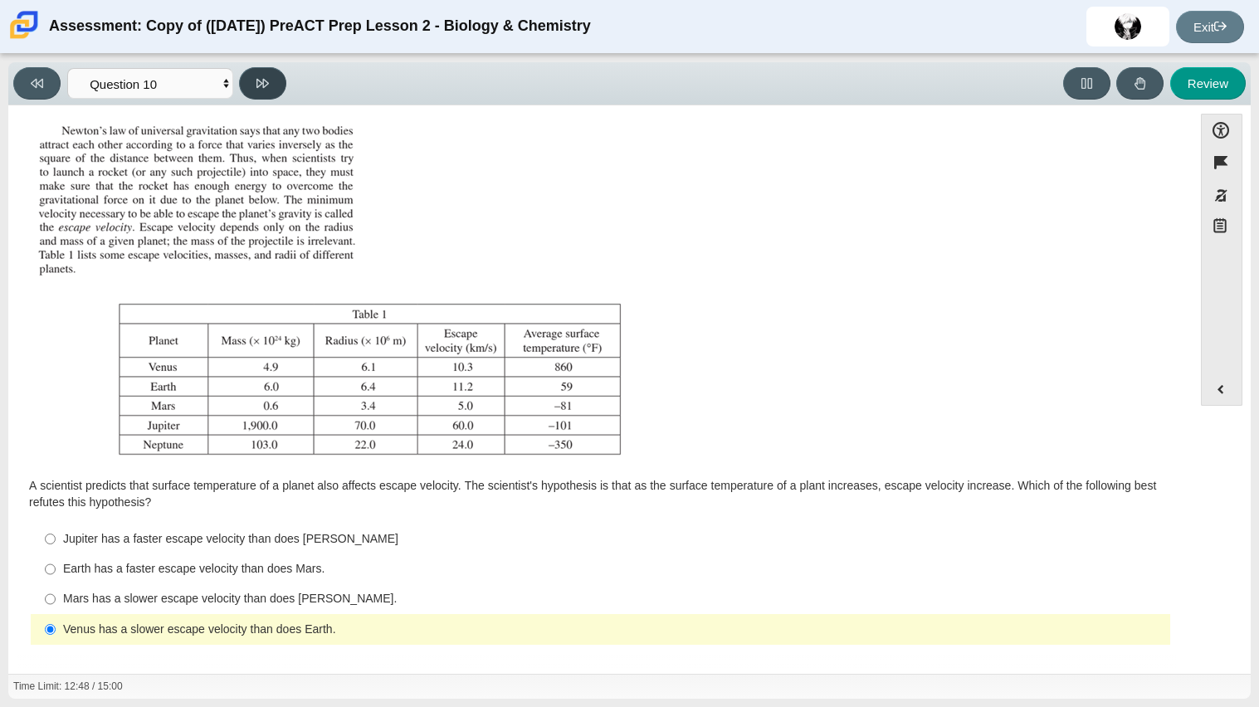
click at [276, 90] on button at bounding box center [262, 83] width 47 height 32
select select "review"
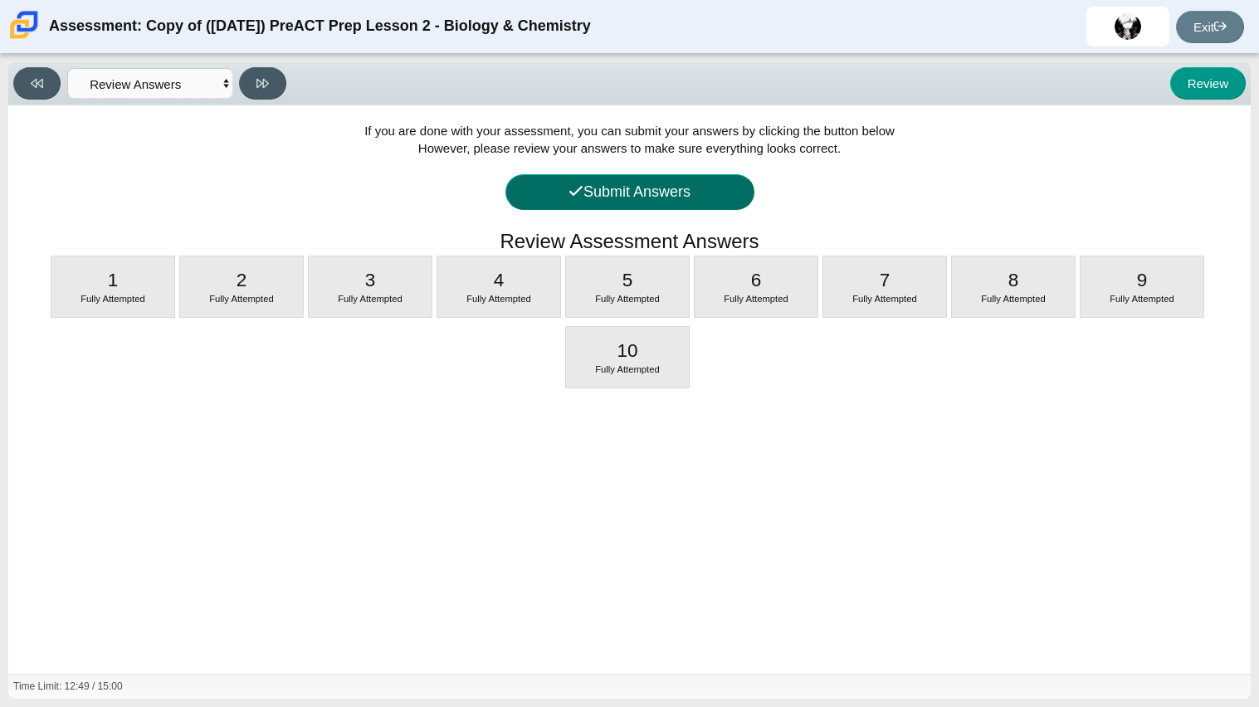
click at [614, 177] on button "Submit Answers" at bounding box center [629, 192] width 249 height 36
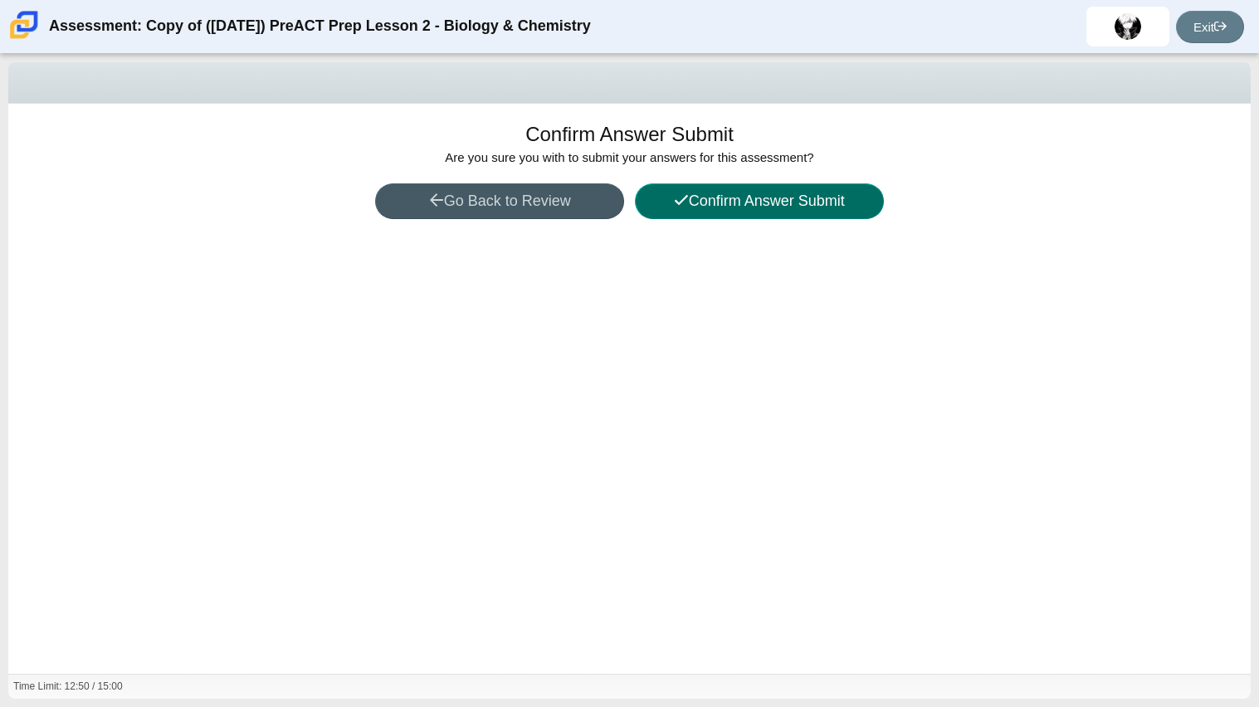
click at [664, 202] on button "Confirm Answer Submit" at bounding box center [759, 201] width 249 height 36
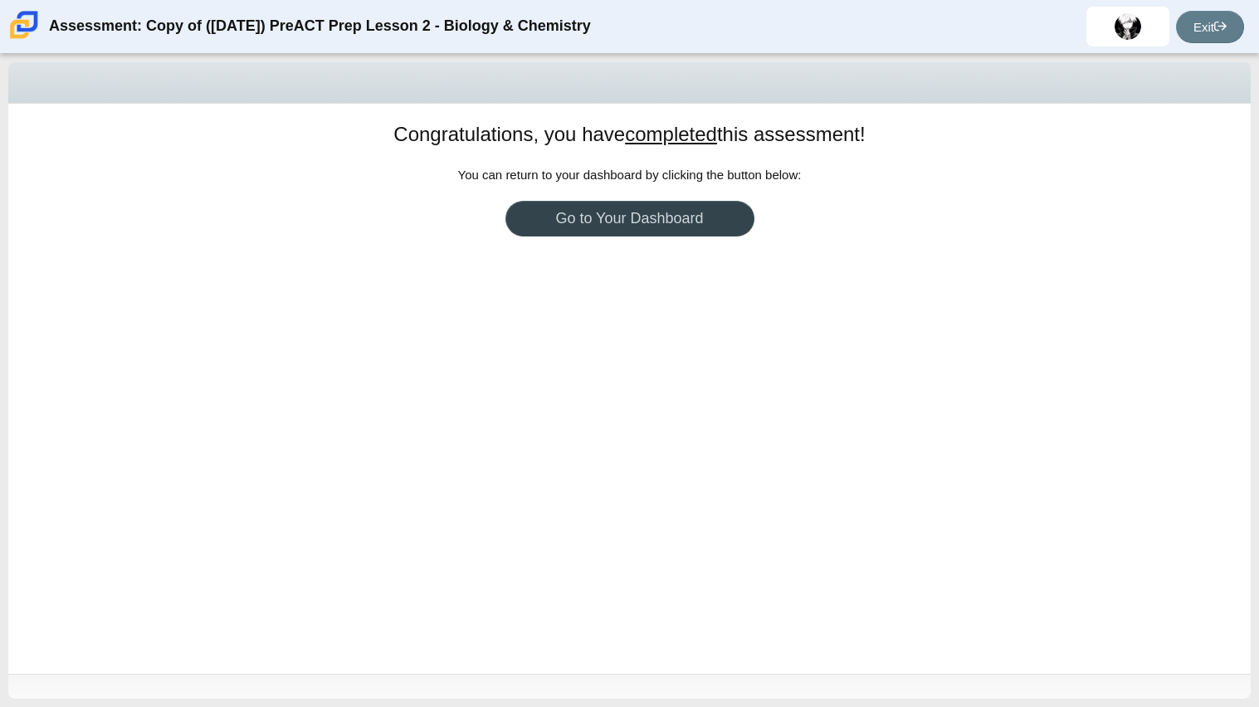
click at [653, 205] on link "Go to Your Dashboard" at bounding box center [629, 219] width 249 height 36
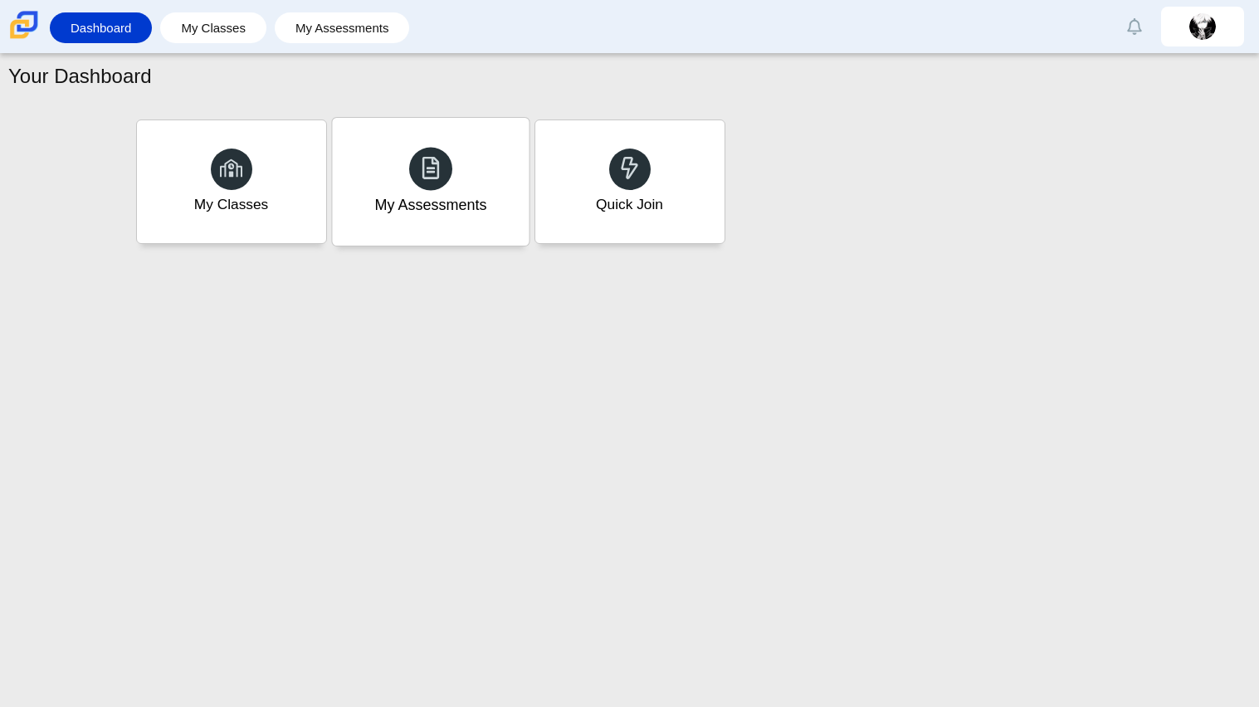
click at [408, 183] on div "My Assessments" at bounding box center [430, 182] width 197 height 128
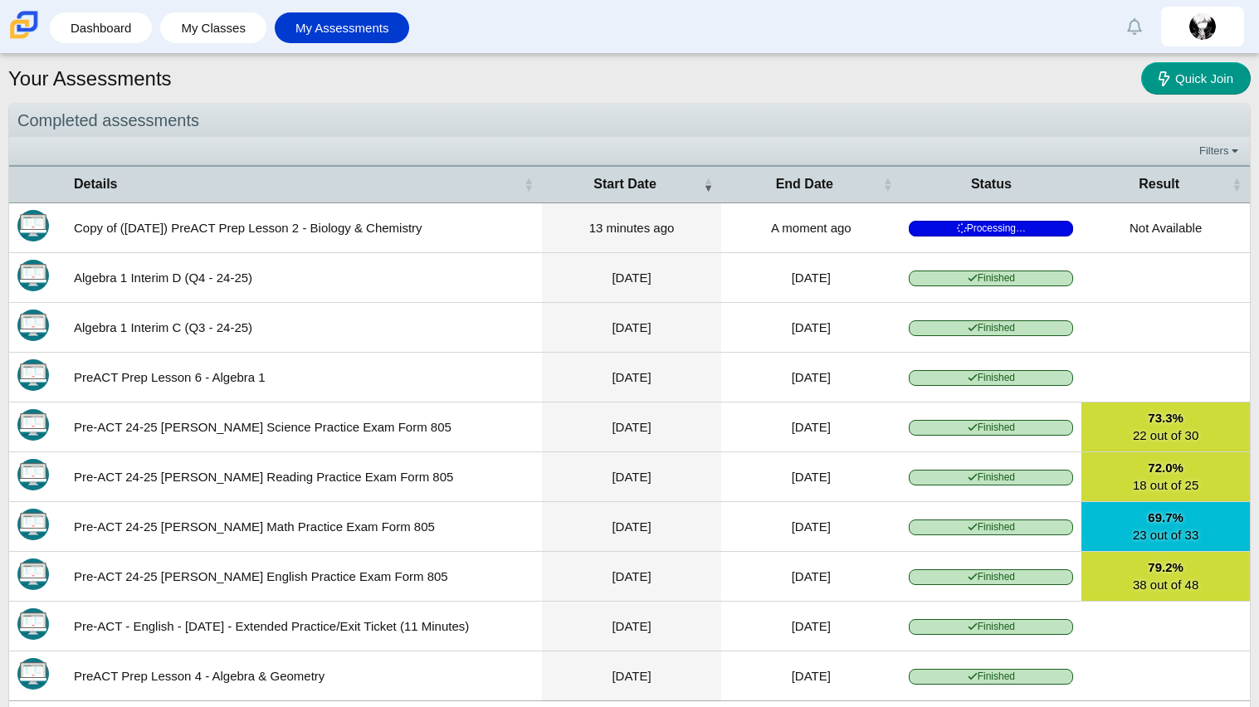
click at [936, 227] on span "Processing…" at bounding box center [991, 229] width 164 height 16
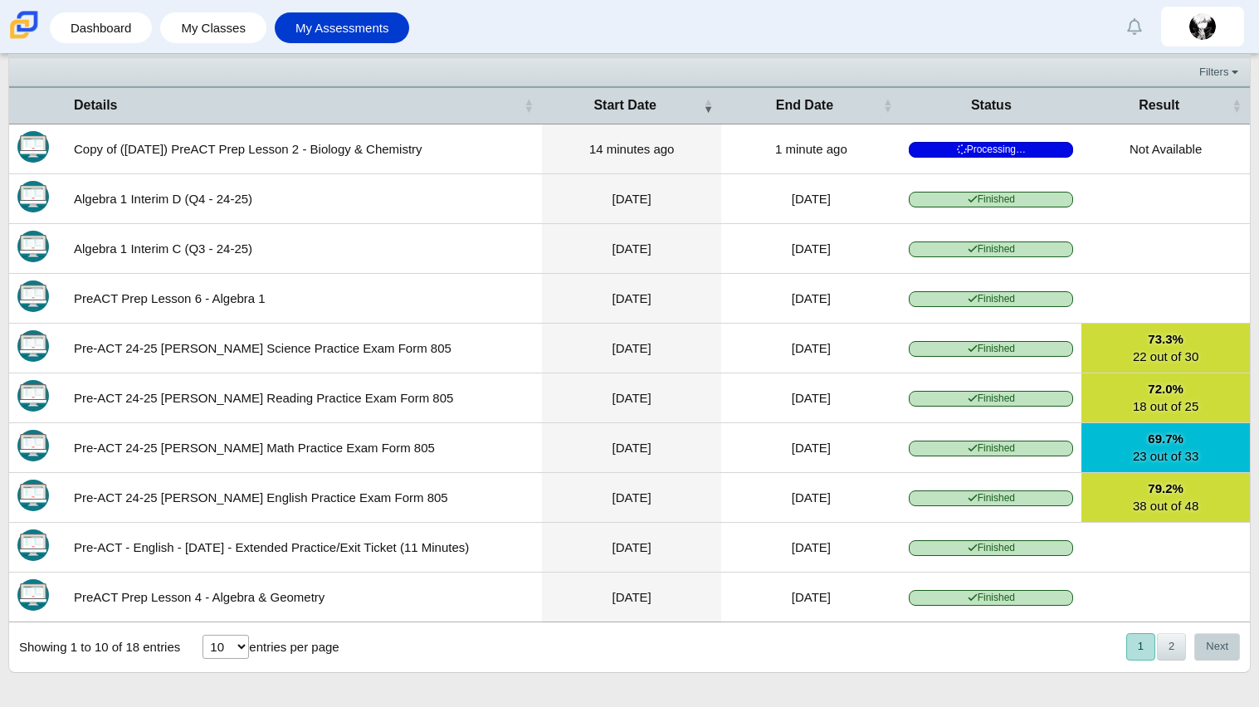
click at [1207, 648] on button "Next" at bounding box center [1217, 646] width 46 height 27
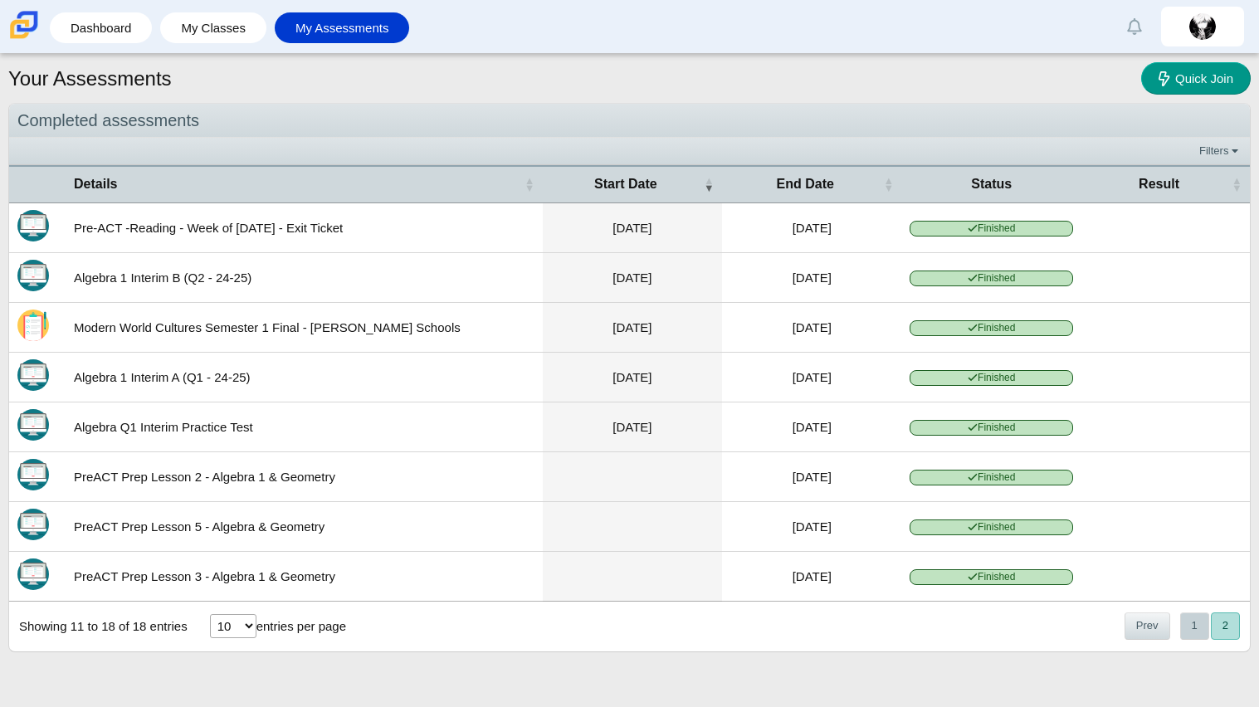
click at [1183, 630] on button "1" at bounding box center [1194, 625] width 29 height 27
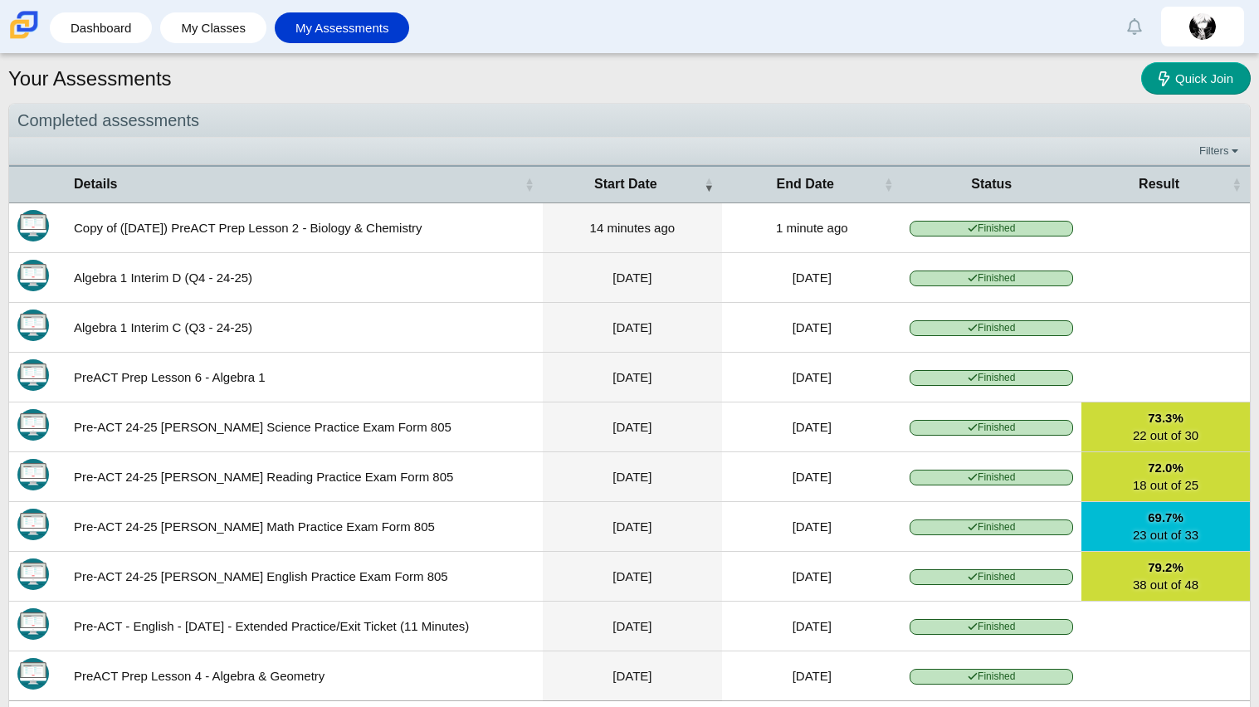
click at [960, 221] on span "Finished" at bounding box center [991, 229] width 163 height 16
click at [100, 33] on link "Dashboard" at bounding box center [100, 27] width 85 height 31
